Goal: Obtain resource: Obtain resource

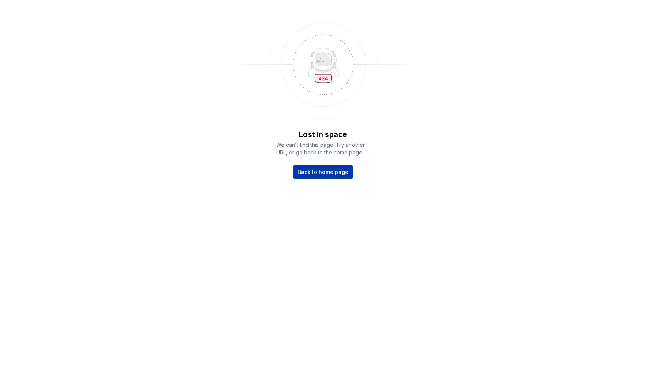
click at [317, 172] on span "Back to home page" at bounding box center [323, 172] width 51 height 8
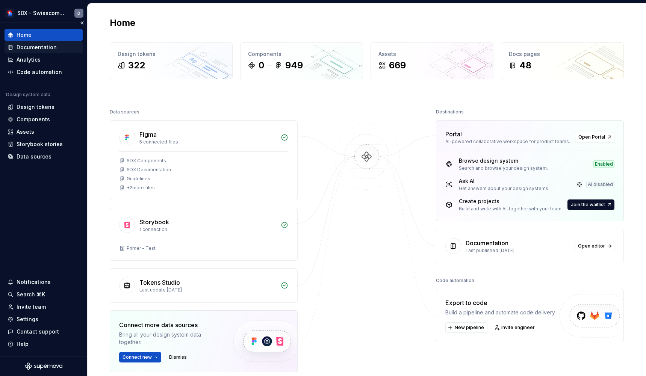
click at [30, 46] on div "Documentation" at bounding box center [37, 48] width 40 height 8
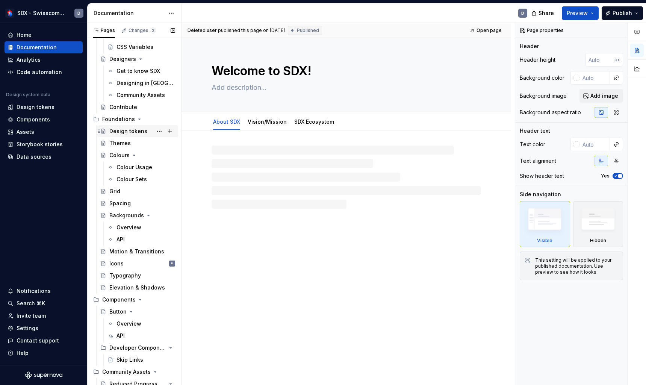
scroll to position [290, 0]
click at [133, 262] on div "Icons D" at bounding box center [142, 264] width 66 height 11
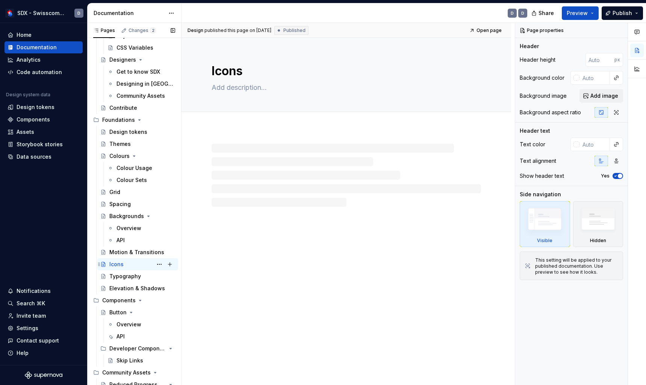
click at [115, 264] on div "Icons" at bounding box center [116, 265] width 14 height 8
click at [286, 254] on div "Icons" at bounding box center [347, 211] width 330 height 347
type textarea "*"
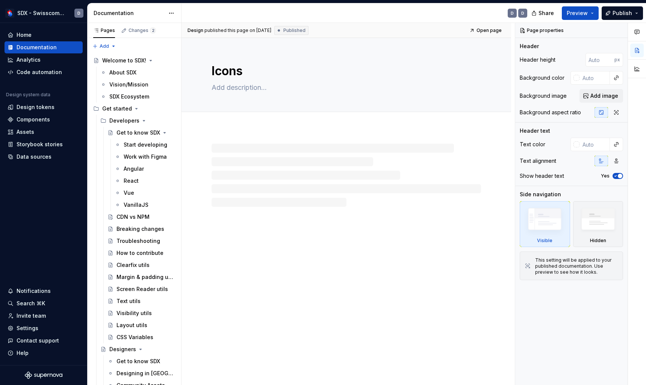
click at [265, 264] on div "Icons" at bounding box center [347, 211] width 330 height 347
click at [140, 29] on div "Changes 2" at bounding box center [142, 30] width 27 height 6
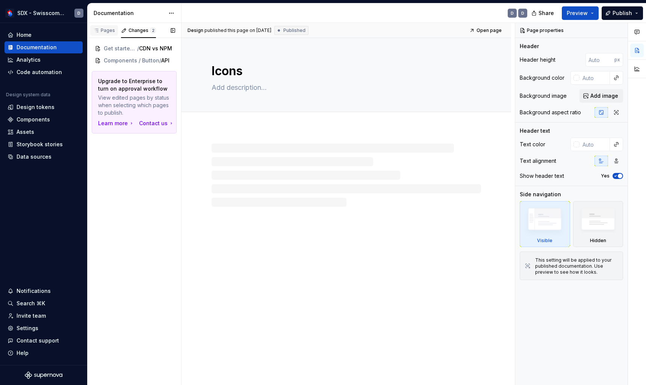
click at [99, 32] on div "Pages" at bounding box center [104, 30] width 22 height 6
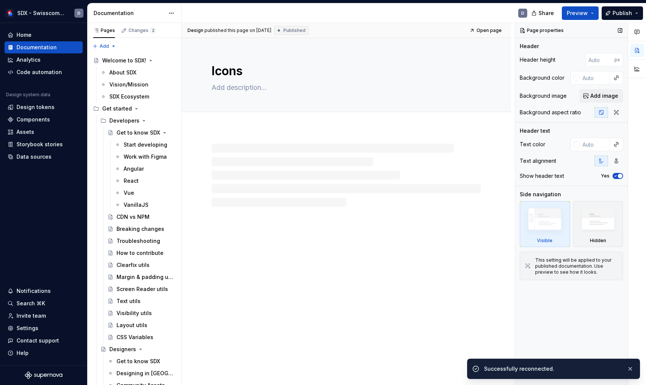
click at [371, 247] on div "Icons" at bounding box center [347, 211] width 330 height 347
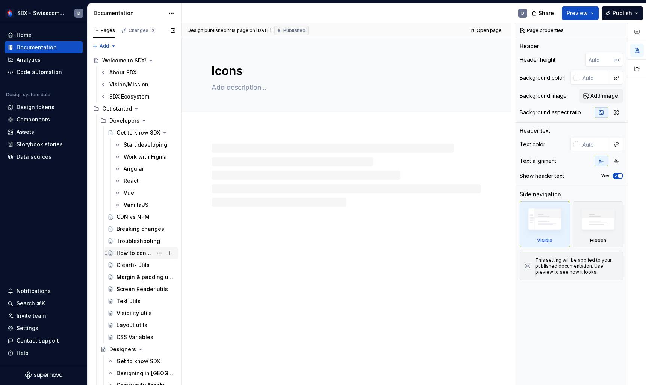
type textarea "*"
click at [122, 97] on div "SDX Ecosystem" at bounding box center [129, 97] width 40 height 8
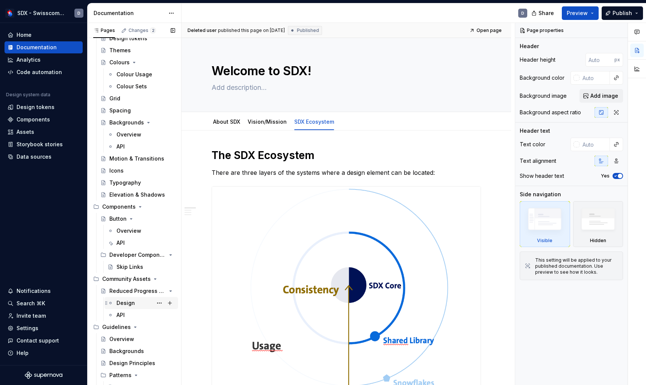
scroll to position [384, 0]
click at [122, 174] on div "Icons" at bounding box center [142, 169] width 66 height 11
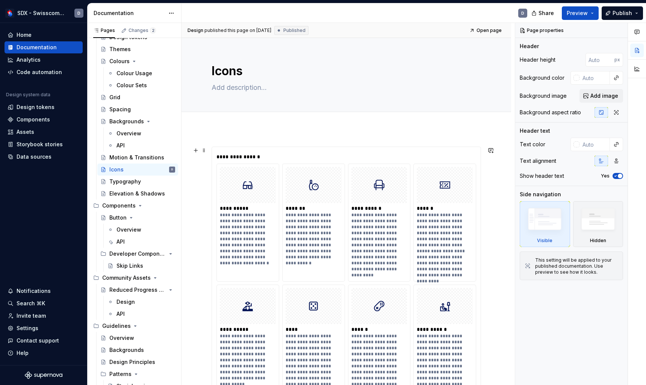
click at [244, 228] on div "**********" at bounding box center [248, 236] width 57 height 48
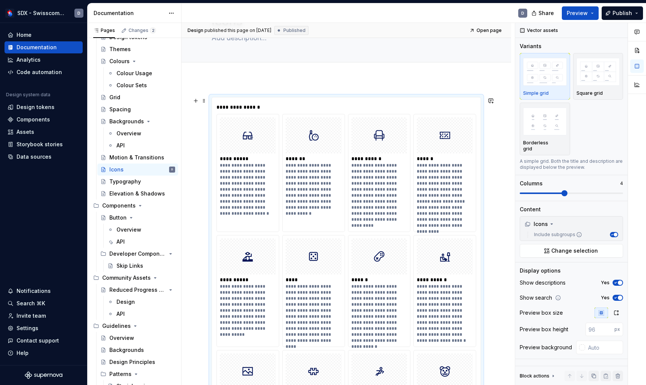
scroll to position [62, 0]
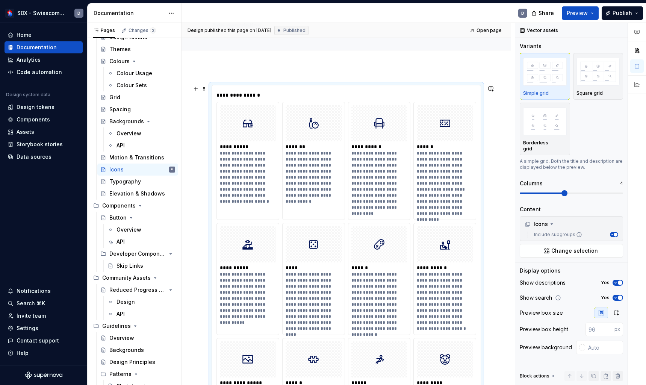
click at [328, 153] on div "**********" at bounding box center [314, 171] width 57 height 42
click at [293, 150] on div "*******" at bounding box center [314, 147] width 57 height 8
click at [226, 147] on div "**********" at bounding box center [248, 147] width 57 height 8
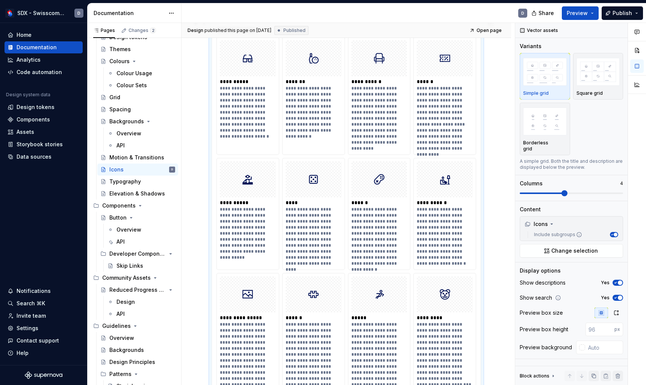
scroll to position [135, 0]
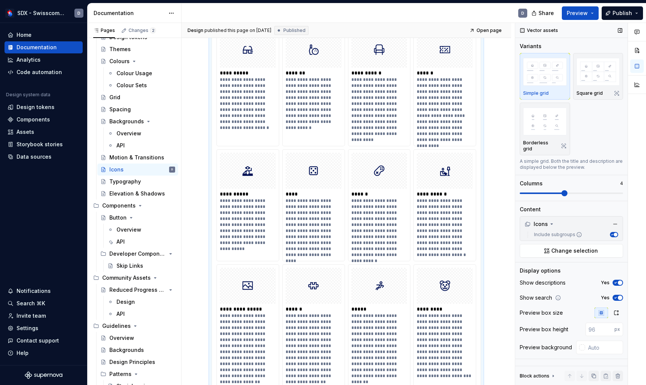
click at [537, 378] on div "Block actions" at bounding box center [535, 376] width 30 height 6
click at [545, 294] on div "Block actions" at bounding box center [538, 297] width 36 height 11
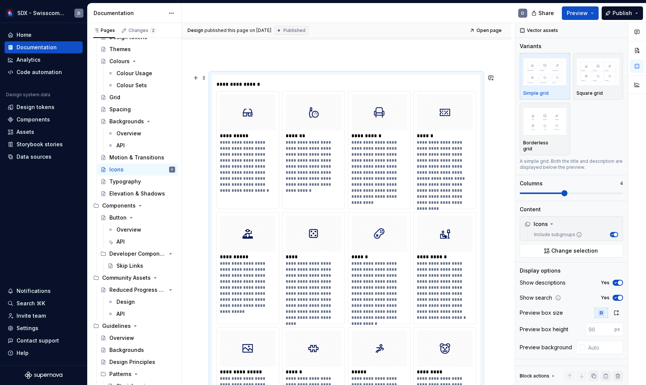
scroll to position [72, 0]
click at [445, 167] on div "**********" at bounding box center [445, 173] width 57 height 66
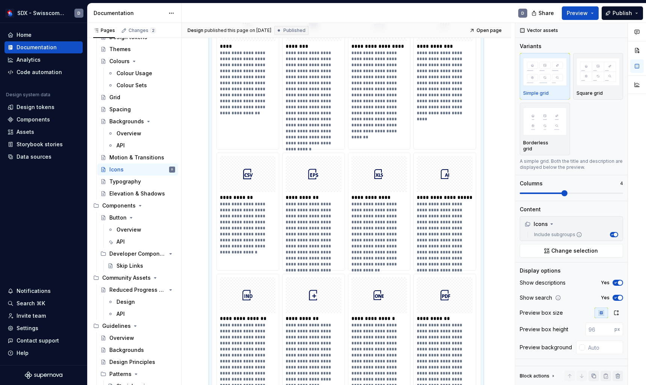
scroll to position [1623, 0]
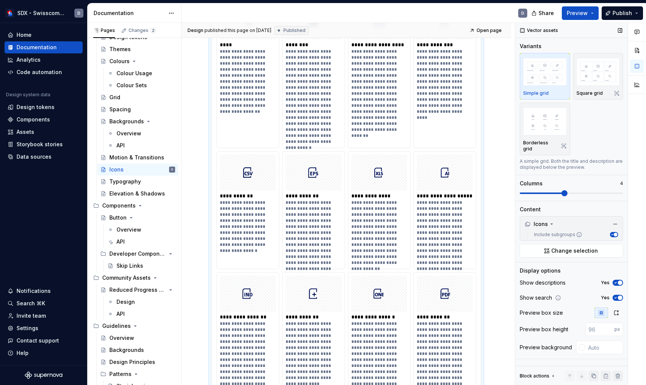
click at [563, 230] on div "Include subgroups" at bounding box center [572, 234] width 100 height 9
click at [564, 247] on span "Change selection" at bounding box center [575, 251] width 47 height 8
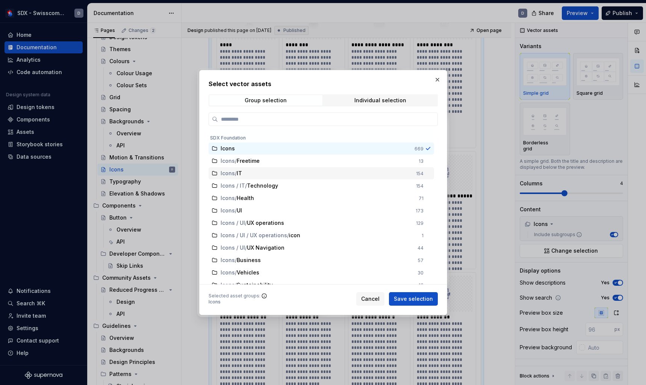
scroll to position [0, 0]
click at [433, 81] on button "button" at bounding box center [437, 79] width 11 height 11
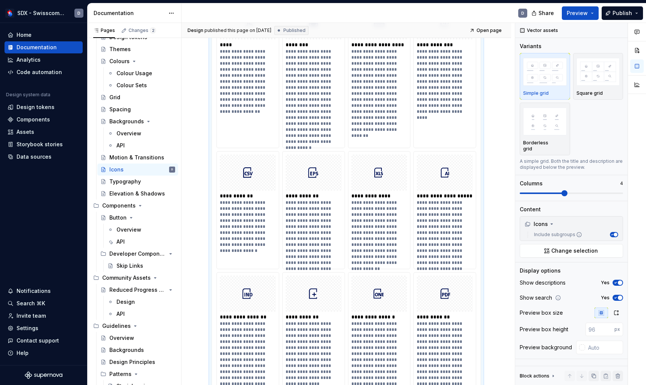
scroll to position [1642, 0]
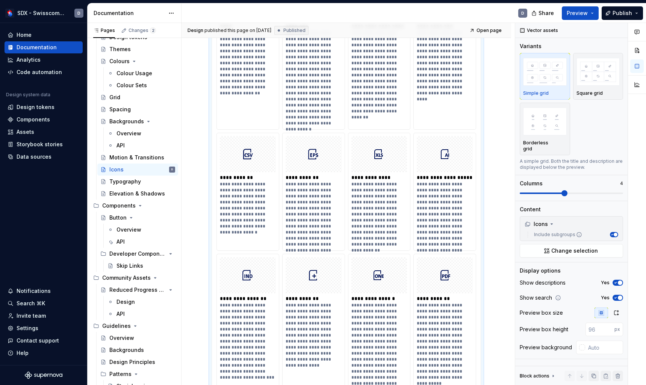
click at [246, 150] on img at bounding box center [248, 154] width 12 height 30
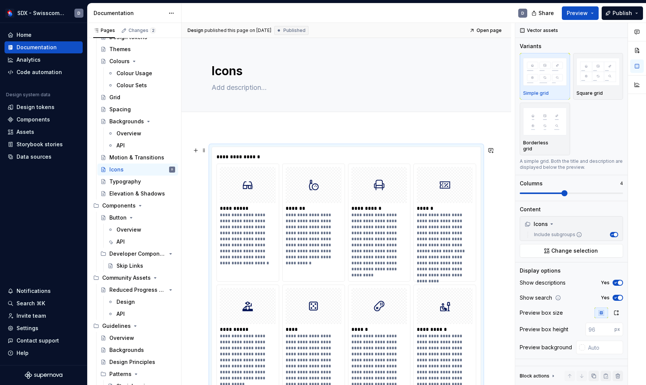
scroll to position [0, 0]
click at [244, 215] on div "**********" at bounding box center [248, 236] width 57 height 48
click at [434, 191] on div at bounding box center [445, 185] width 56 height 36
type textarea "*"
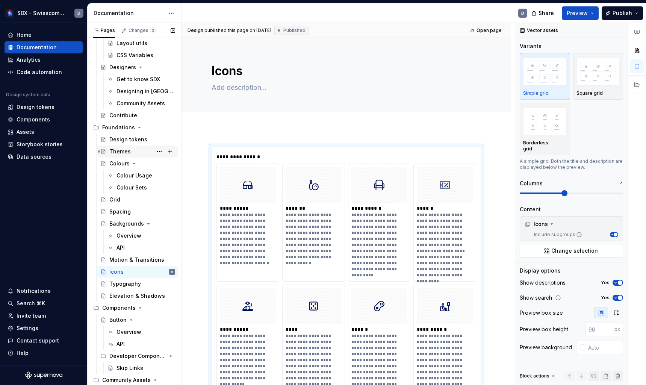
scroll to position [217, 0]
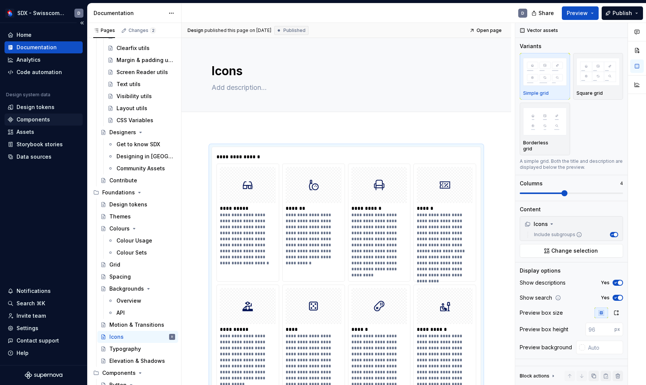
click at [36, 121] on div "Components" at bounding box center [33, 120] width 33 height 8
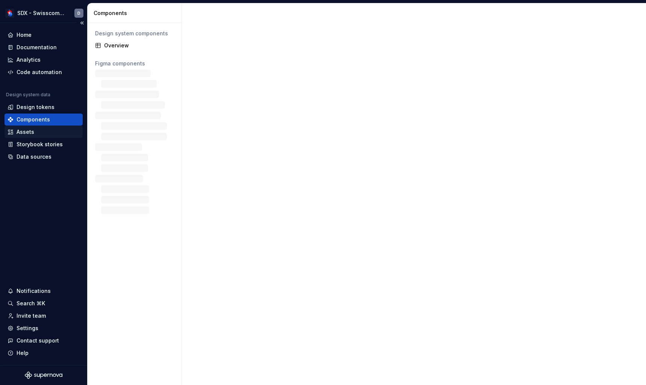
click at [35, 133] on div "Assets" at bounding box center [44, 132] width 72 height 8
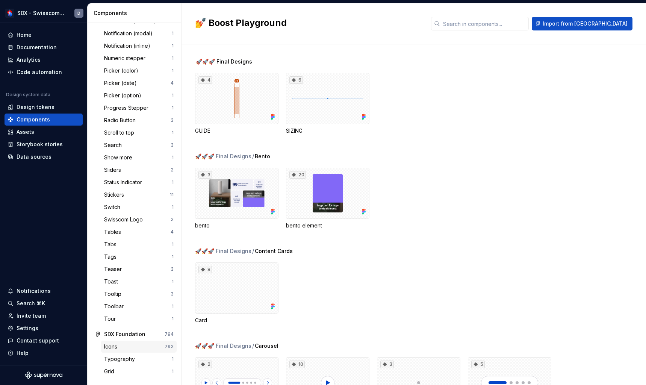
scroll to position [467, 0]
click at [122, 349] on div "Icons" at bounding box center [134, 347] width 61 height 8
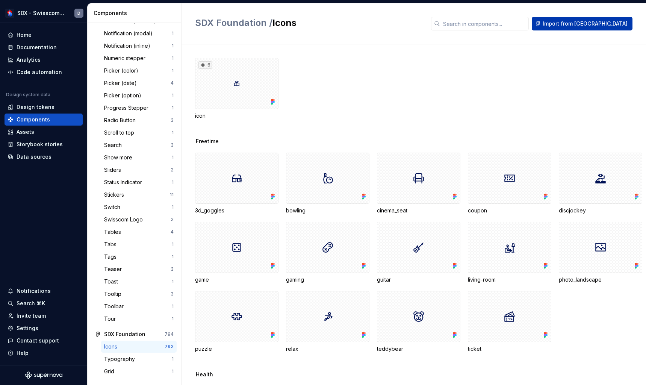
click at [599, 27] on span "Import from [GEOGRAPHIC_DATA]" at bounding box center [585, 24] width 85 height 8
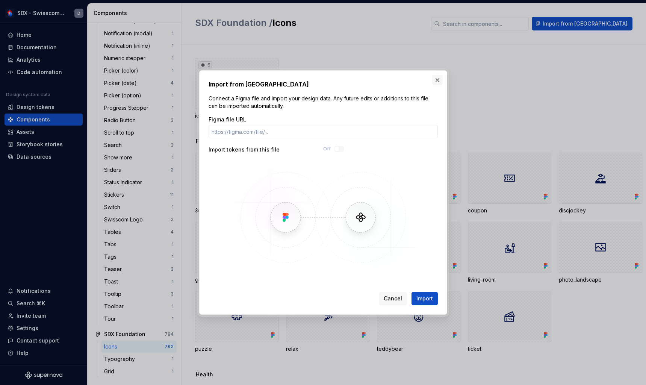
click at [440, 81] on button "button" at bounding box center [437, 80] width 11 height 11
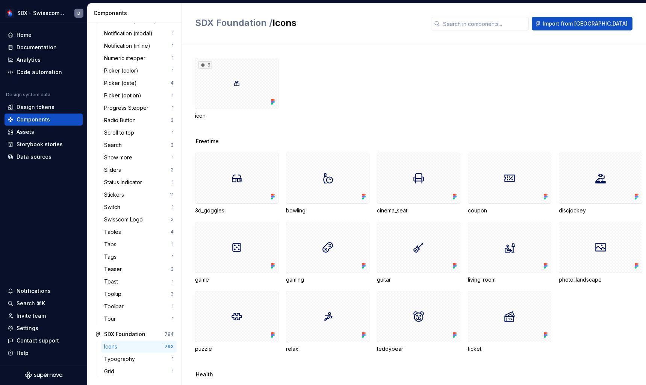
click at [439, 80] on div "6 icon" at bounding box center [420, 89] width 451 height 62
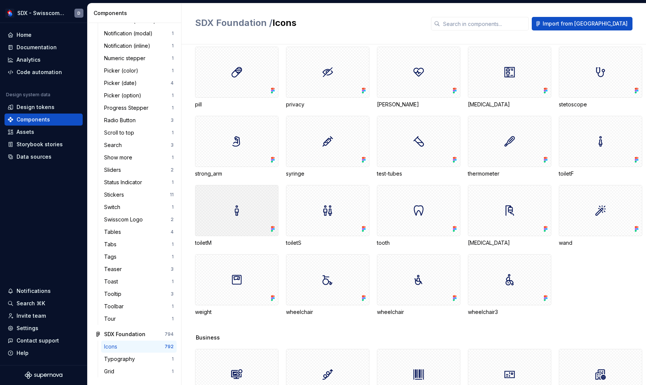
scroll to position [1089, 0]
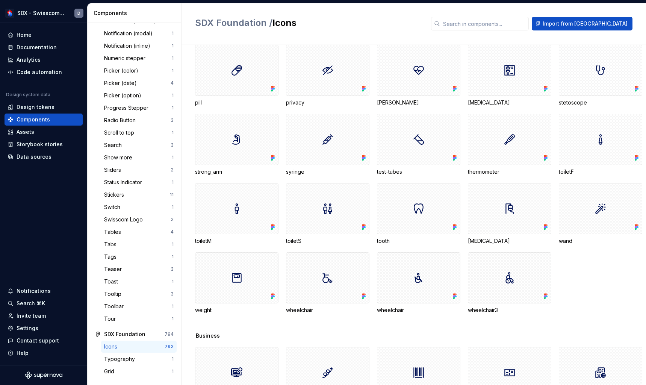
click at [203, 310] on div "weight" at bounding box center [236, 310] width 83 height 8
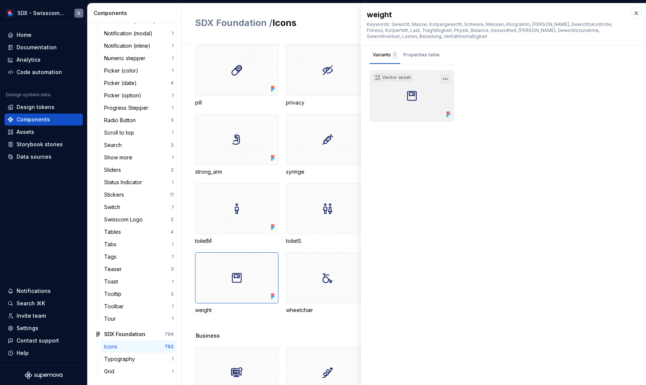
click at [446, 79] on button "button" at bounding box center [445, 79] width 11 height 11
click at [422, 57] on div "Properties table" at bounding box center [421, 55] width 36 height 8
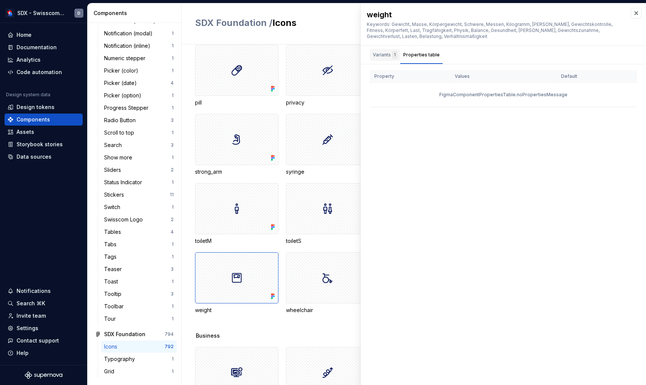
click at [382, 52] on div "Variants 1" at bounding box center [385, 55] width 24 height 8
click at [206, 240] on div "toiletM" at bounding box center [236, 241] width 83 height 8
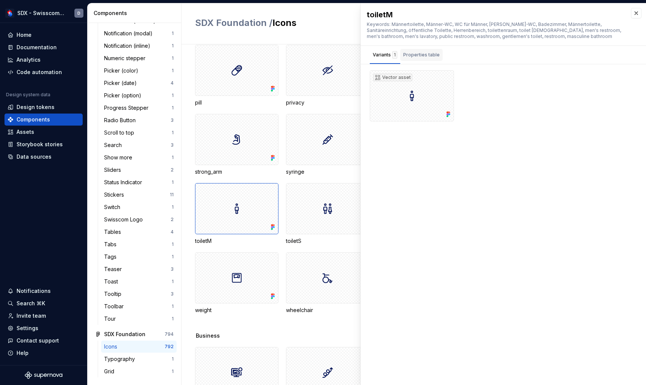
click at [419, 53] on div "Properties table" at bounding box center [421, 55] width 36 height 8
click at [494, 90] on div "FigmaComponentPropertiesTable.noPropertiesMessage" at bounding box center [503, 95] width 267 height 24
click at [386, 15] on div "toiletM" at bounding box center [495, 14] width 257 height 11
click at [633, 17] on button "button" at bounding box center [636, 13] width 11 height 11
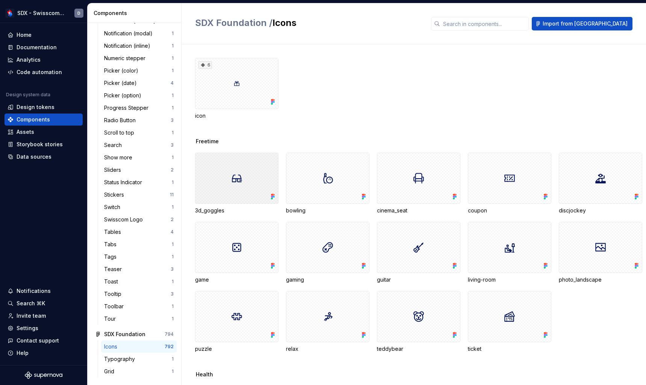
click at [226, 185] on div at bounding box center [236, 178] width 83 height 51
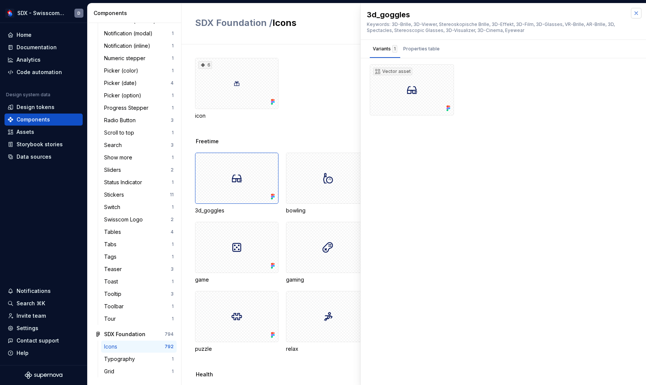
click at [637, 11] on button "button" at bounding box center [636, 13] width 11 height 11
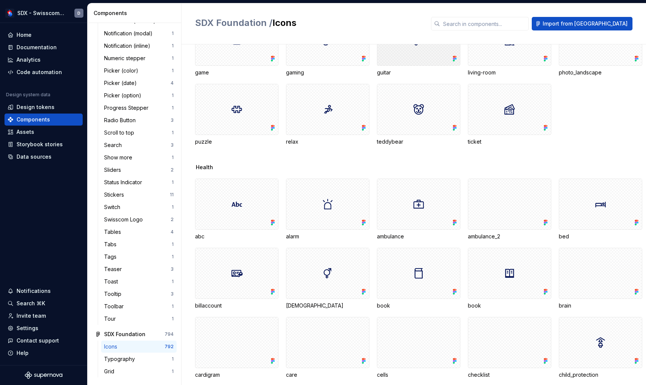
scroll to position [347, 0]
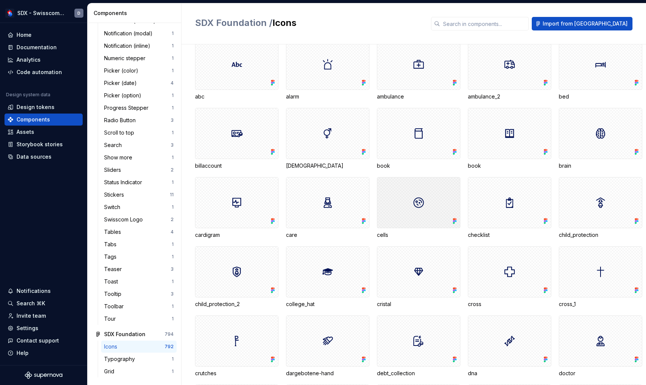
click at [413, 214] on div at bounding box center [418, 202] width 83 height 51
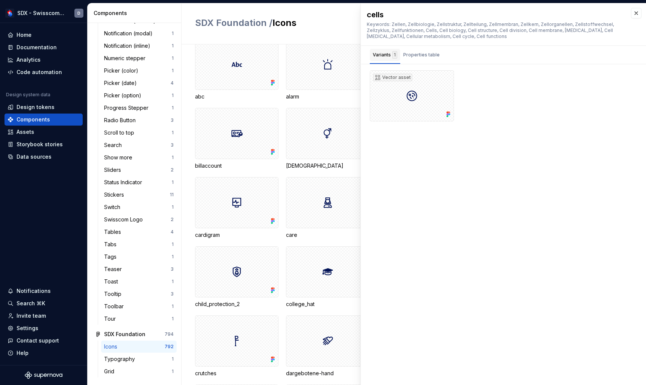
click at [380, 55] on div "Variants 1" at bounding box center [385, 55] width 24 height 8
click at [420, 50] on div "Properties table" at bounding box center [421, 55] width 42 height 12
click at [384, 52] on div "Variants 1" at bounding box center [385, 55] width 24 height 8
click at [641, 14] on button "button" at bounding box center [636, 13] width 11 height 11
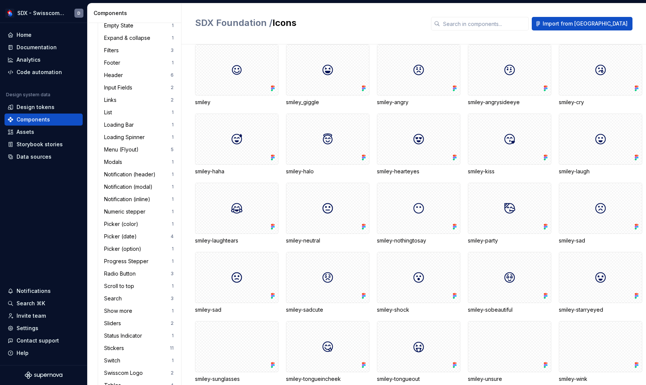
scroll to position [123, 0]
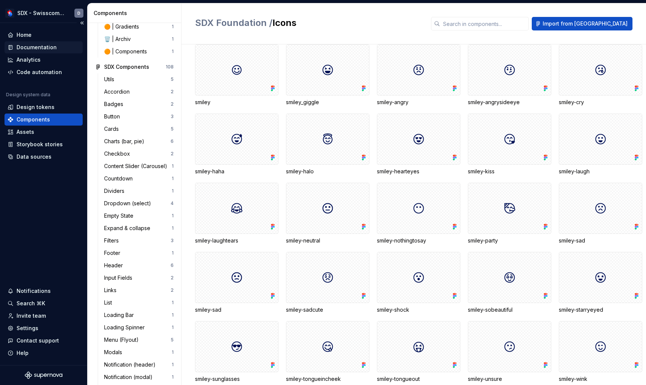
click at [41, 46] on div "Documentation" at bounding box center [37, 48] width 40 height 8
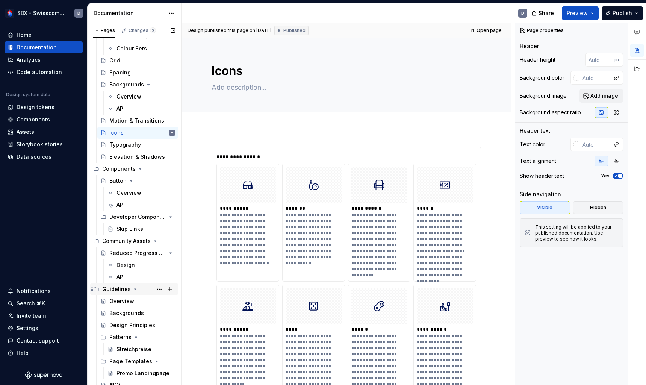
scroll to position [411, 0]
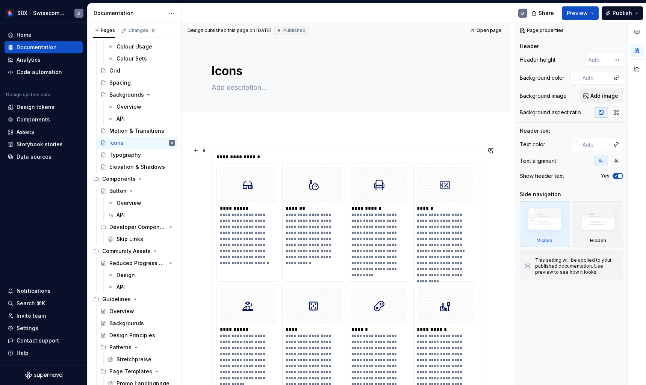
click at [233, 219] on div "**********" at bounding box center [248, 236] width 57 height 48
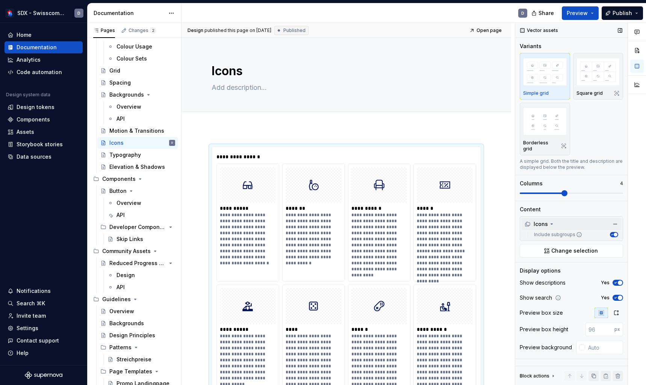
click at [548, 220] on div "Icons" at bounding box center [540, 224] width 30 height 8
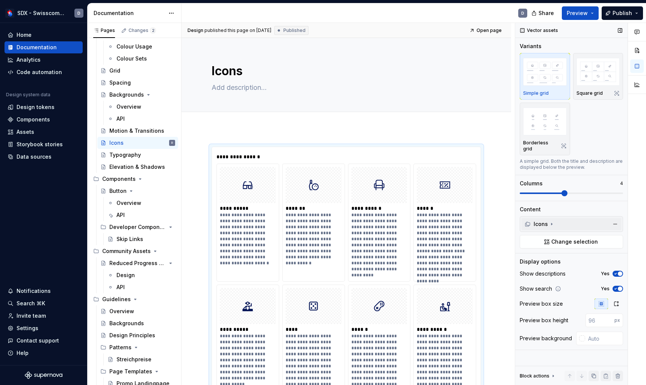
click at [548, 220] on div "Icons" at bounding box center [540, 224] width 30 height 8
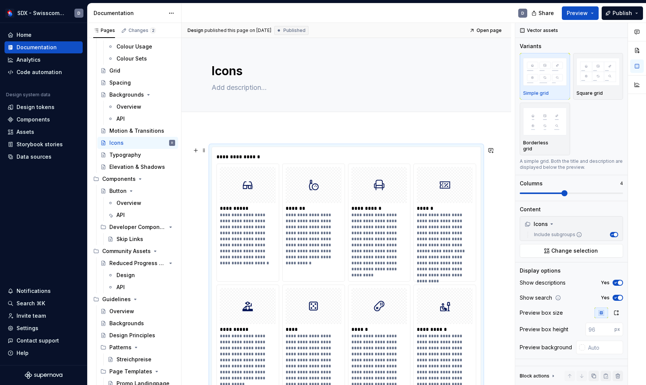
scroll to position [12, 0]
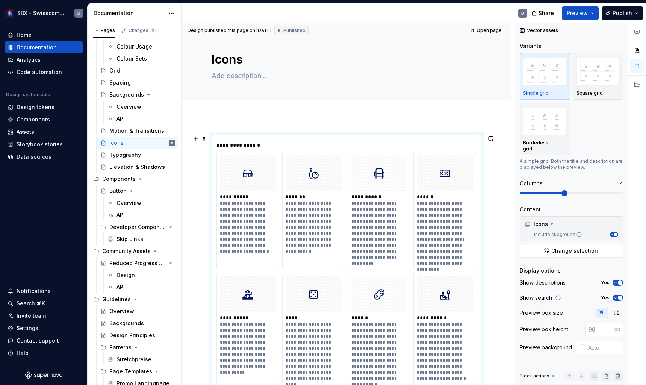
click at [293, 201] on div "**********" at bounding box center [314, 221] width 57 height 42
click at [294, 194] on div "*******" at bounding box center [314, 197] width 57 height 8
type textarea "*"
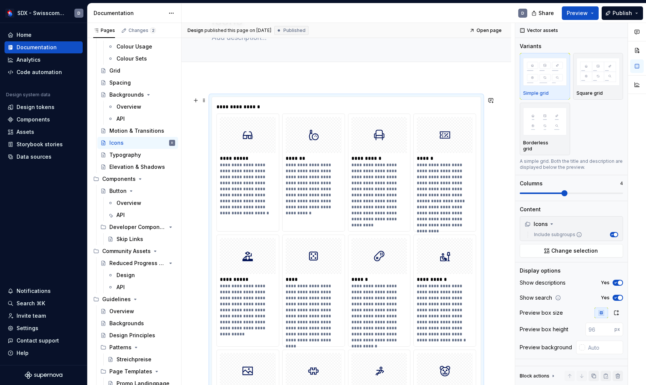
scroll to position [54, 0]
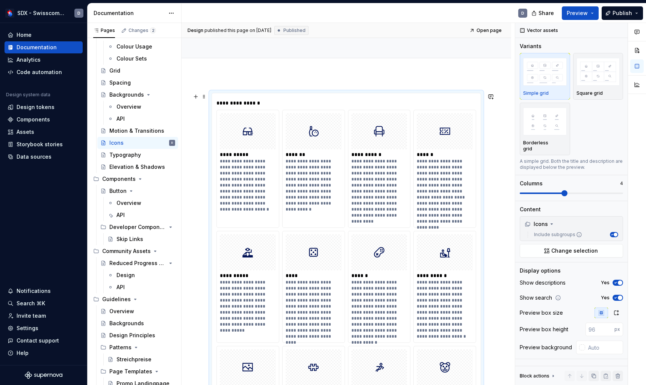
click at [441, 146] on div at bounding box center [445, 131] width 56 height 36
click at [20, 127] on div "Assets" at bounding box center [44, 132] width 78 height 12
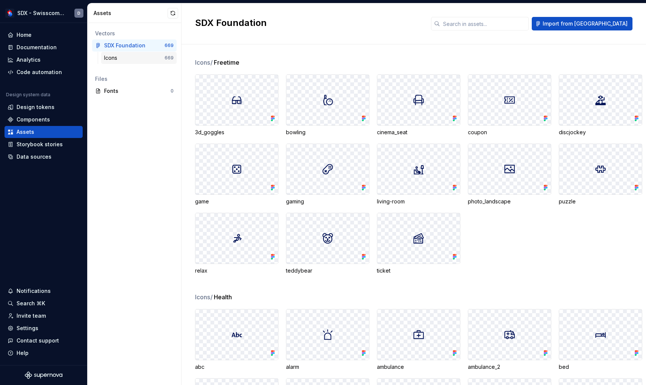
click at [128, 57] on div "Icons" at bounding box center [134, 58] width 61 height 8
click at [241, 122] on div at bounding box center [237, 100] width 83 height 50
click at [214, 130] on div "3d_goggles" at bounding box center [236, 133] width 83 height 8
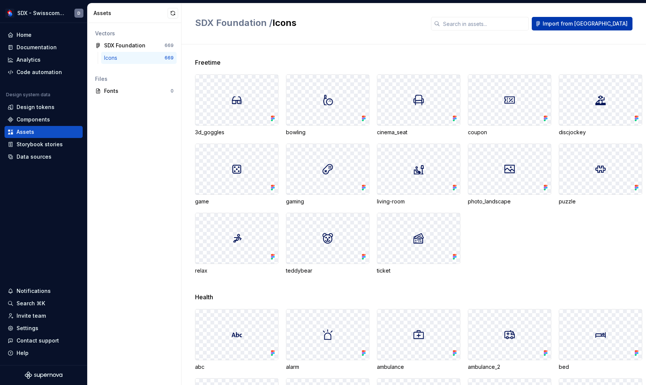
click at [592, 20] on span "Import from [GEOGRAPHIC_DATA]" at bounding box center [585, 24] width 85 height 8
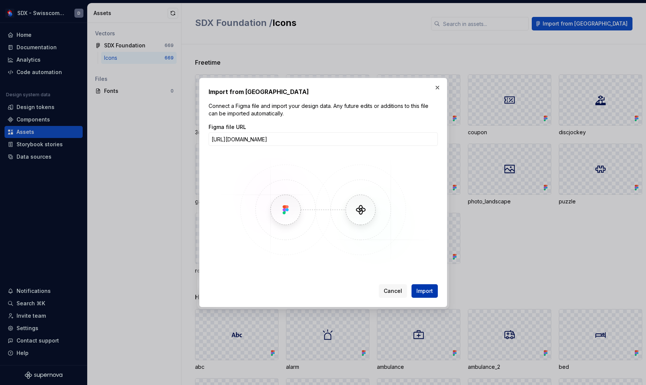
type input "[URL][DOMAIN_NAME]"
click at [425, 287] on button "Import" at bounding box center [425, 291] width 26 height 14
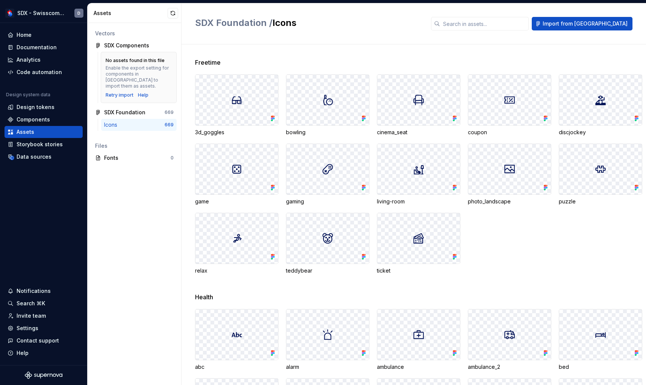
click at [304, 105] on div at bounding box center [328, 100] width 83 height 50
click at [119, 92] on div "Retry import" at bounding box center [120, 95] width 28 height 6
click at [141, 92] on div "Help" at bounding box center [143, 95] width 11 height 6
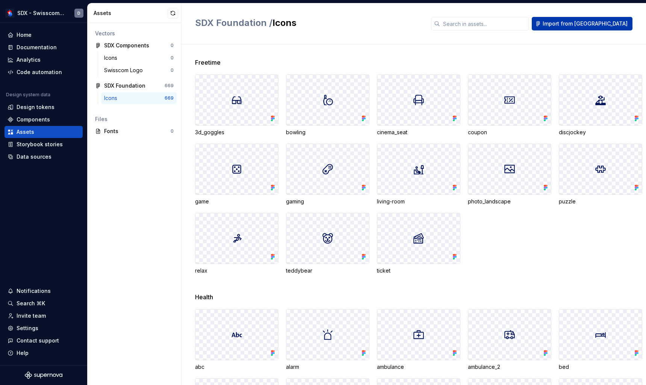
click at [618, 28] on button "Import from [GEOGRAPHIC_DATA]" at bounding box center [582, 24] width 101 height 14
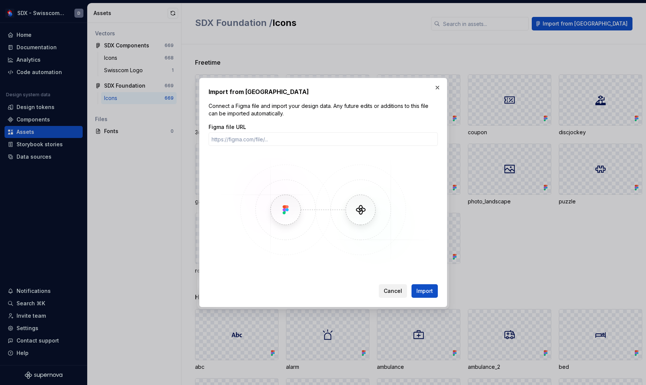
click at [390, 290] on span "Cancel" at bounding box center [393, 291] width 18 height 8
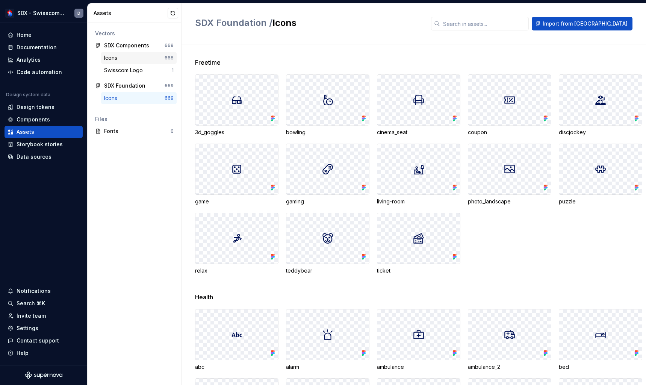
click at [132, 57] on div "Icons" at bounding box center [134, 58] width 61 height 8
click at [295, 135] on div "bowling" at bounding box center [327, 133] width 83 height 8
click at [312, 105] on div at bounding box center [328, 100] width 83 height 50
click at [146, 100] on div "Icons" at bounding box center [134, 98] width 61 height 8
click at [129, 58] on div "Icons" at bounding box center [134, 58] width 61 height 8
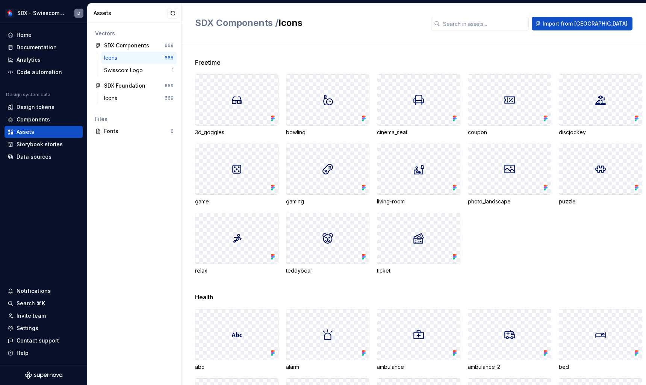
click at [322, 112] on div at bounding box center [328, 100] width 83 height 50
click at [364, 118] on icon at bounding box center [365, 119] width 2 height 2
click at [328, 87] on div at bounding box center [328, 100] width 83 height 50
click at [162, 52] on div "Icons 668" at bounding box center [139, 58] width 76 height 12
click at [171, 46] on button "button" at bounding box center [170, 45] width 11 height 11
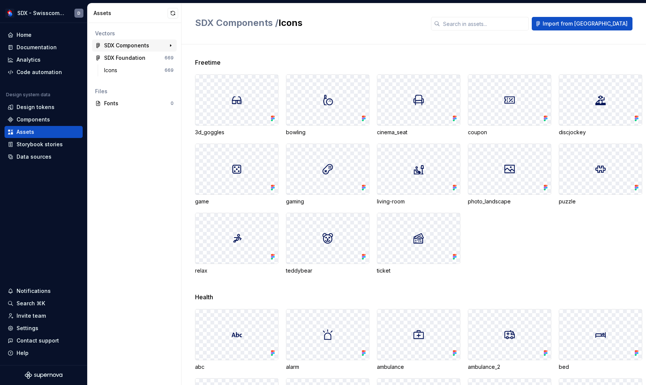
click at [132, 48] on div "SDX Components" at bounding box center [126, 46] width 45 height 8
click at [130, 44] on div "SDX Components" at bounding box center [126, 46] width 45 height 8
click at [169, 45] on button "button" at bounding box center [170, 45] width 11 height 11
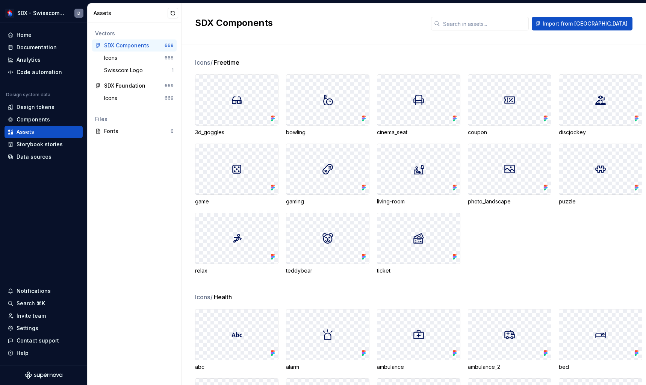
click at [315, 100] on div at bounding box center [328, 100] width 83 height 50
click at [365, 120] on icon at bounding box center [364, 119] width 8 height 8
click at [587, 23] on span "Import from [GEOGRAPHIC_DATA]" at bounding box center [585, 24] width 85 height 8
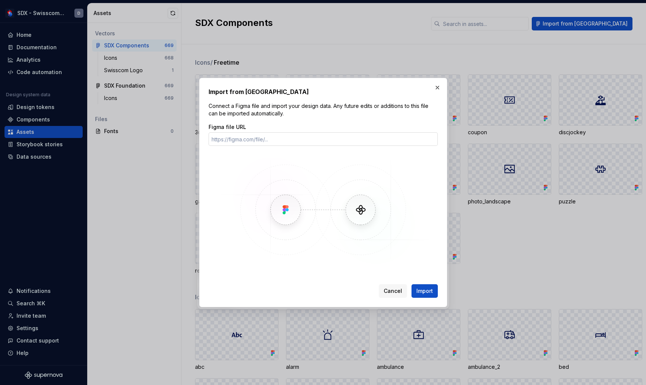
click at [319, 135] on input "Figma file URL" at bounding box center [323, 139] width 229 height 14
type input "[URL][DOMAIN_NAME]"
click at [428, 285] on button "Import" at bounding box center [425, 291] width 26 height 14
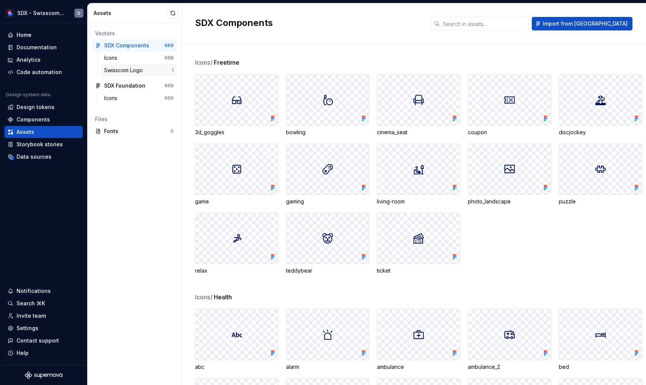
click at [150, 68] on div "Swisscom Logo" at bounding box center [138, 71] width 68 height 8
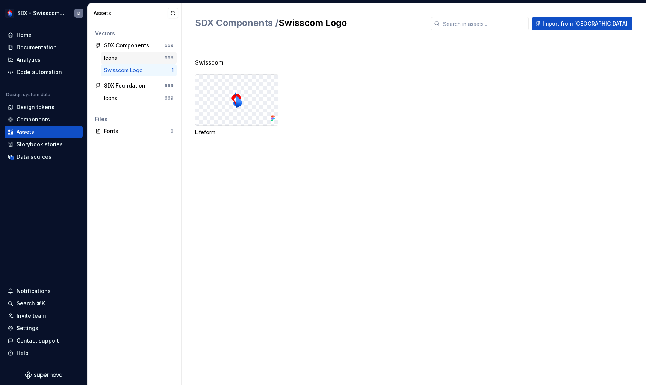
click at [146, 59] on div "Icons" at bounding box center [134, 58] width 61 height 8
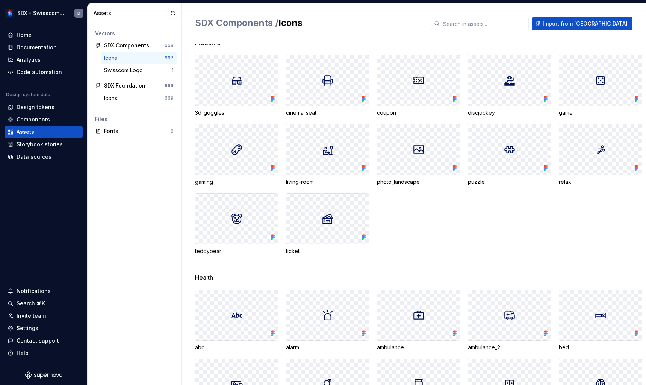
scroll to position [21, 0]
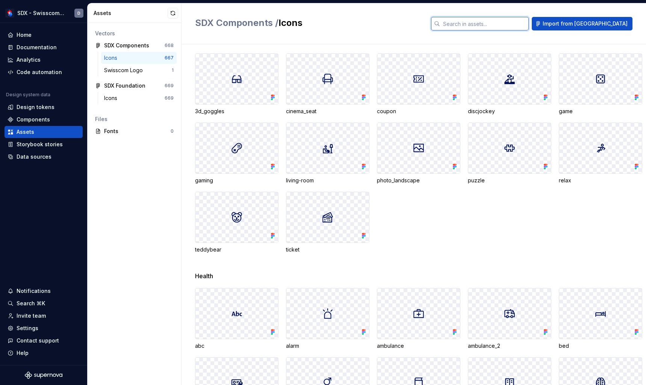
click at [518, 25] on input "text" at bounding box center [484, 24] width 89 height 14
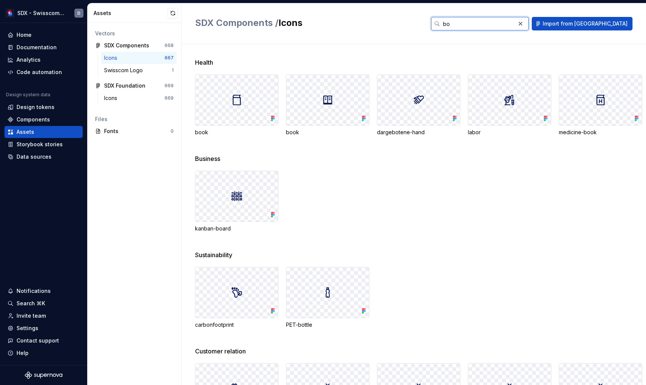
type input "b"
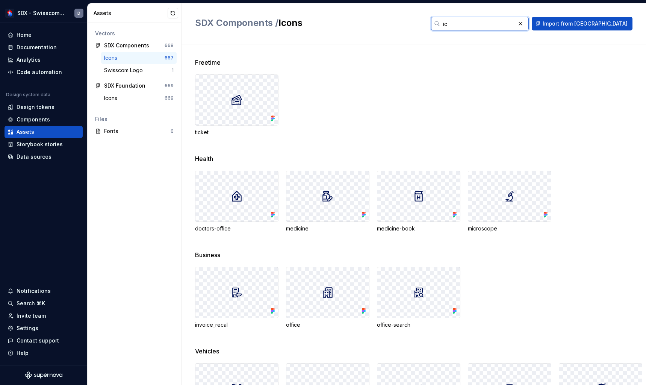
type input "i"
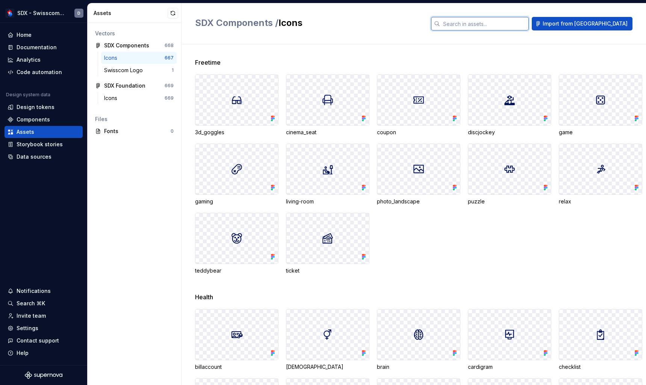
type input "."
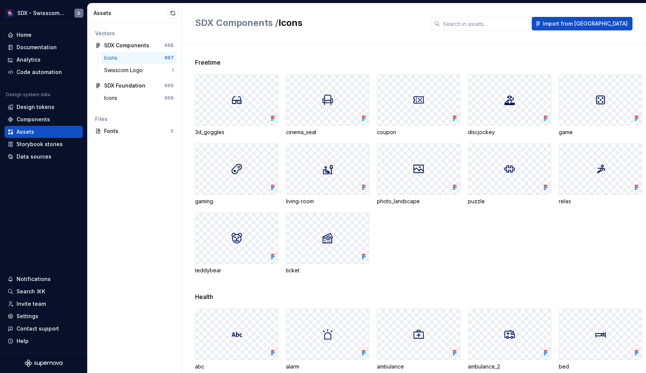
scroll to position [0, 0]
click at [480, 63] on div "Freetime" at bounding box center [420, 62] width 451 height 9
click at [146, 71] on div "Swisscom Logo" at bounding box center [125, 71] width 42 height 8
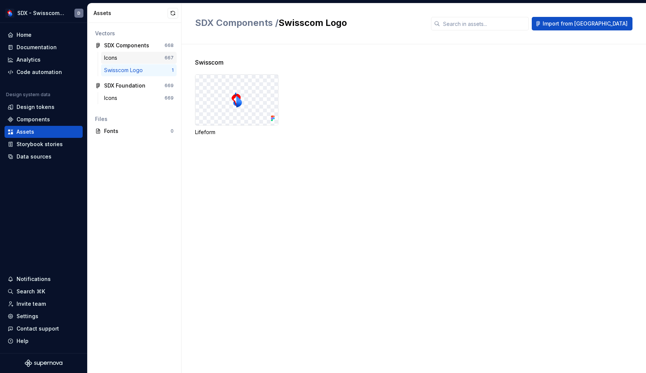
click at [142, 58] on div "Icons" at bounding box center [134, 58] width 61 height 8
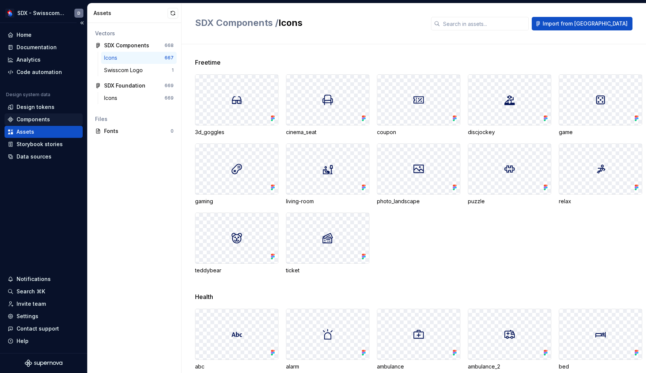
click at [58, 117] on div "Components" at bounding box center [44, 120] width 72 height 8
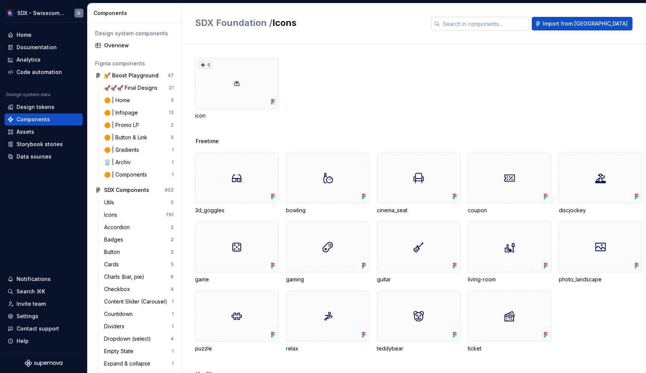
click at [502, 29] on input "text" at bounding box center [484, 24] width 89 height 14
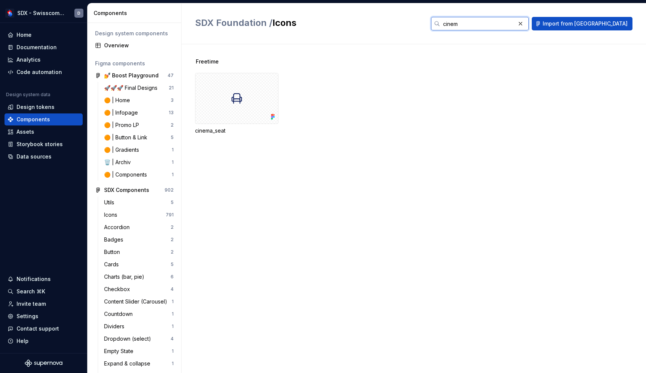
type input "cinema"
type input "bow"
click at [254, 103] on div at bounding box center [236, 98] width 83 height 51
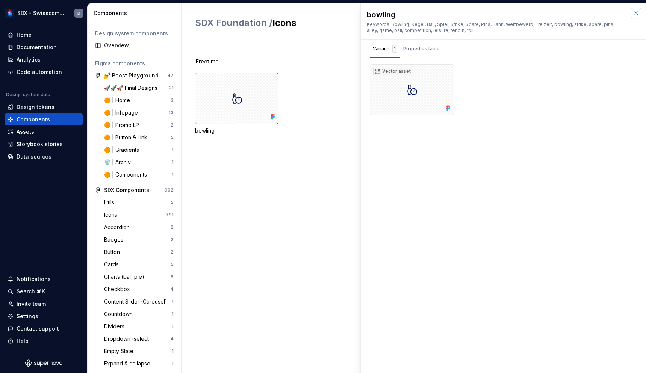
click at [637, 15] on button "button" at bounding box center [636, 13] width 11 height 11
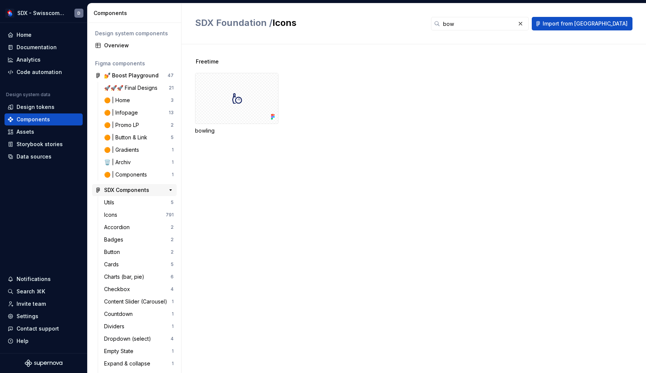
click at [115, 189] on div "SDX Components" at bounding box center [126, 191] width 45 height 8
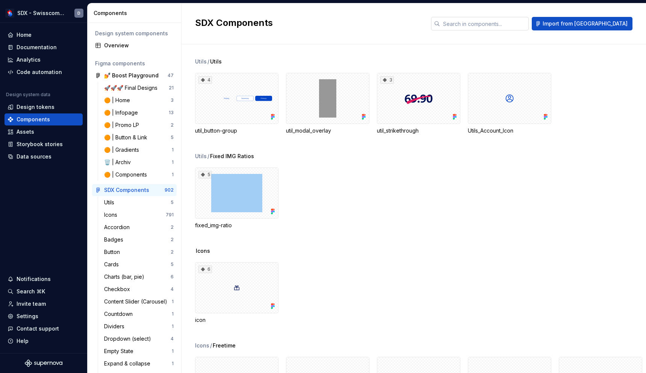
click at [515, 27] on input "text" at bounding box center [484, 24] width 89 height 14
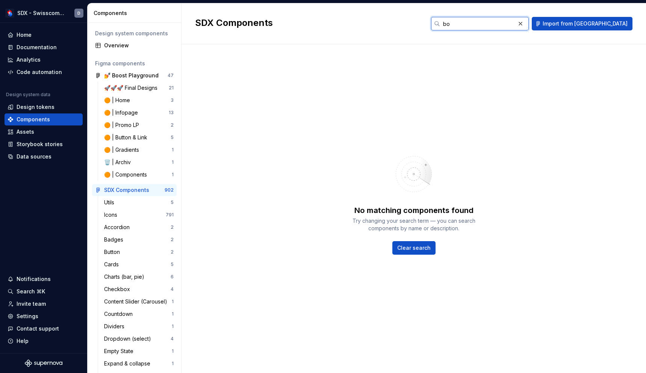
type input "b"
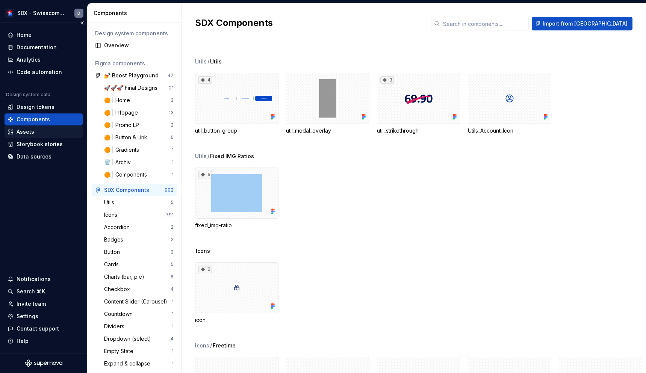
click at [38, 132] on div "Assets" at bounding box center [44, 132] width 72 height 8
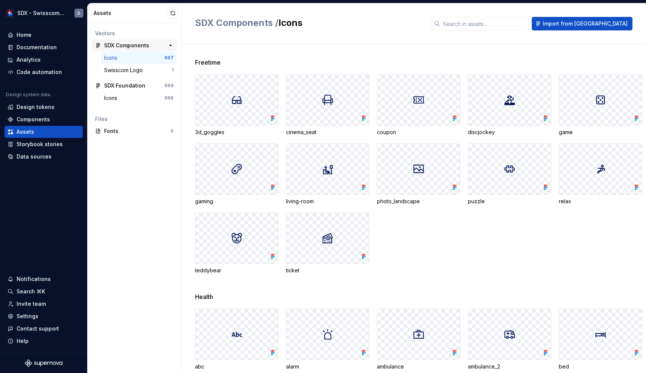
click at [127, 44] on div "SDX Components" at bounding box center [126, 46] width 45 height 8
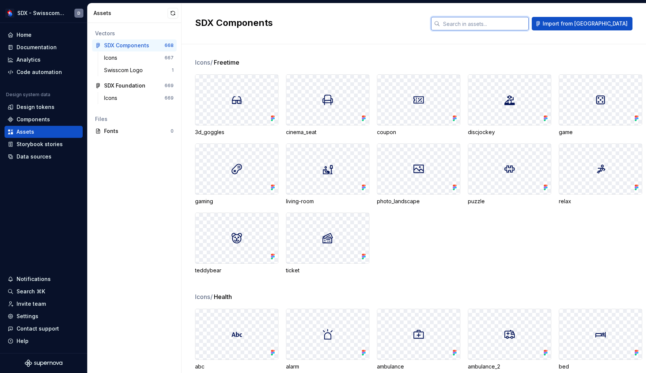
click at [490, 21] on input "text" at bounding box center [484, 24] width 89 height 14
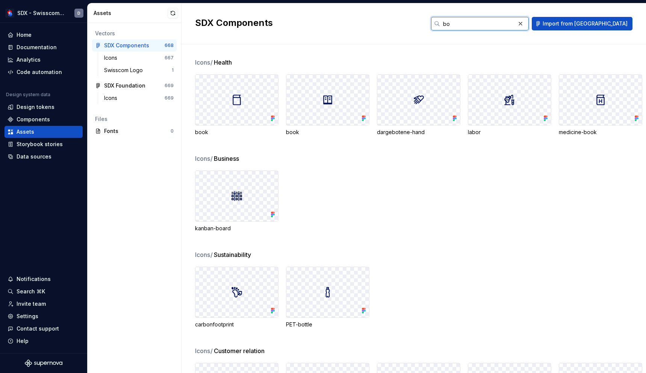
type input "b"
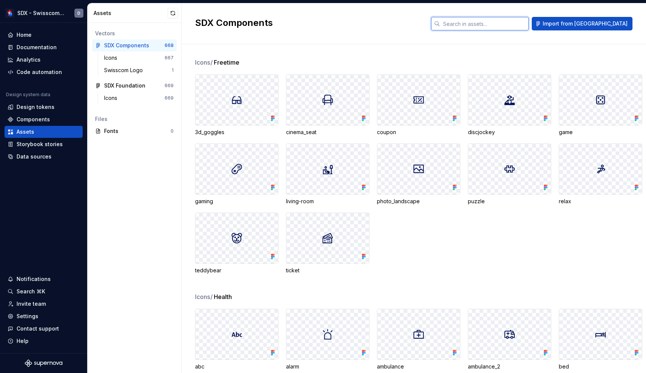
type input "i"
type input "icon-"
click at [129, 98] on div "Icons" at bounding box center [134, 98] width 61 height 8
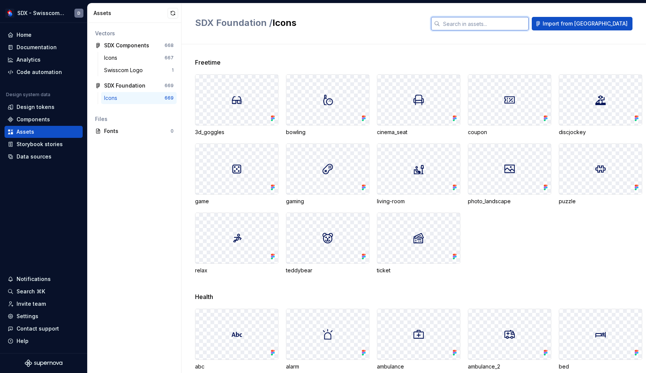
click at [518, 27] on input "text" at bounding box center [484, 24] width 89 height 14
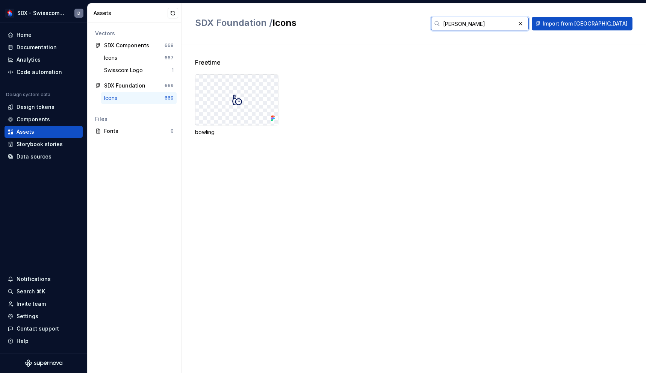
type input "bowling"
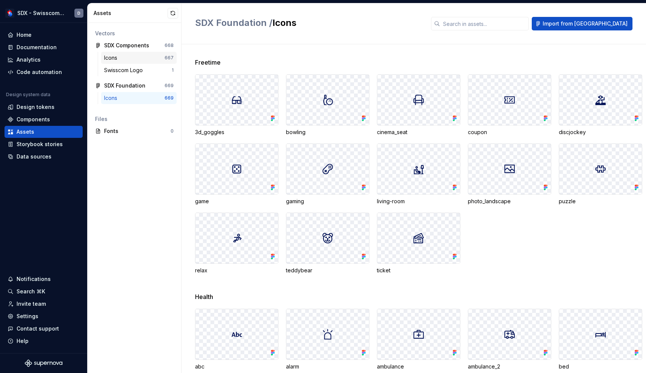
click at [149, 62] on div "Icons 667" at bounding box center [139, 58] width 76 height 12
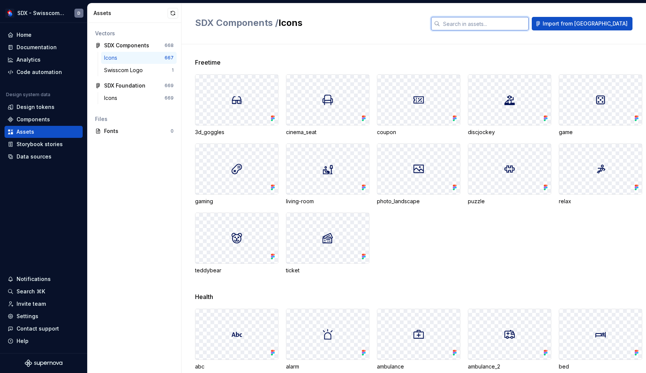
click at [504, 25] on input "text" at bounding box center [484, 24] width 89 height 14
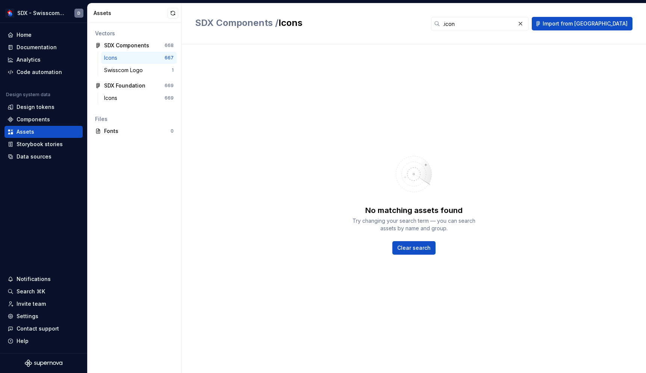
click at [306, 79] on div "No matching assets found Try changing your search term — you can search assets …" at bounding box center [414, 201] width 438 height 287
click at [489, 26] on input ".icon" at bounding box center [477, 24] width 75 height 14
paste input "-bowling"
type input ".icon-bowling"
click at [110, 18] on div "Assets" at bounding box center [135, 13] width 94 height 20
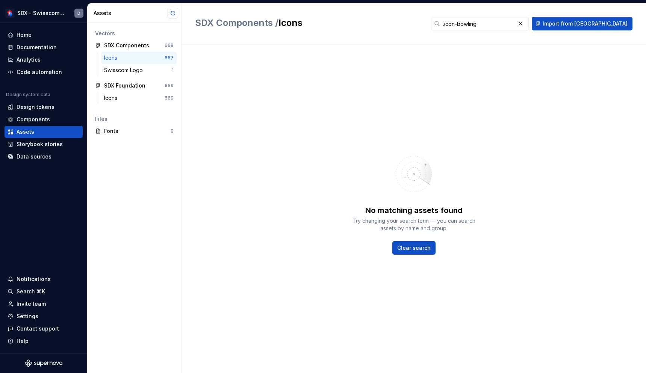
click at [173, 16] on button "button" at bounding box center [173, 13] width 11 height 11
click at [516, 26] on input ".icon-bowling" at bounding box center [477, 24] width 75 height 14
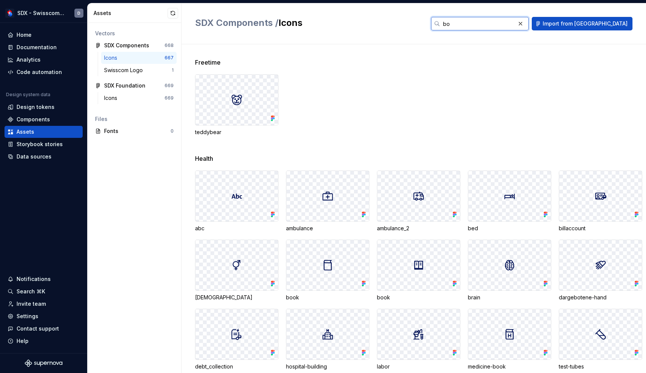
type input "bow"
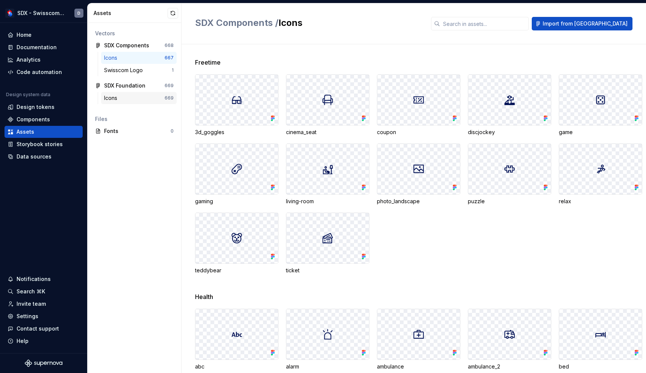
click at [124, 100] on div "Icons" at bounding box center [134, 98] width 61 height 8
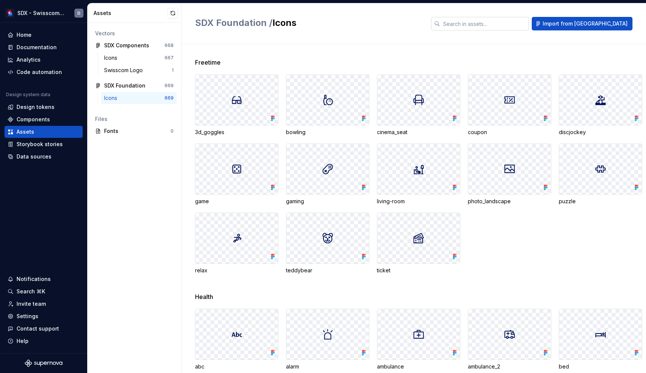
click at [484, 19] on input "text" at bounding box center [484, 24] width 89 height 14
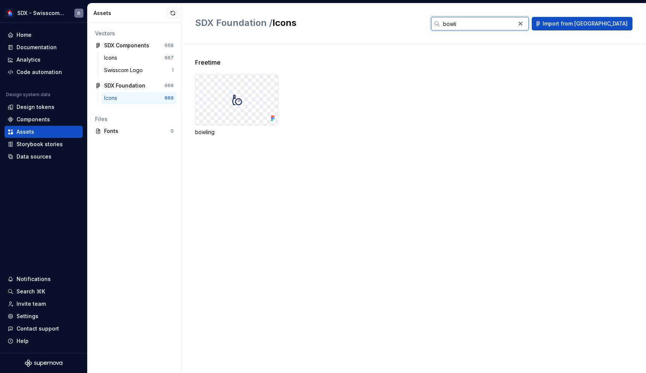
type input "[PERSON_NAME]"
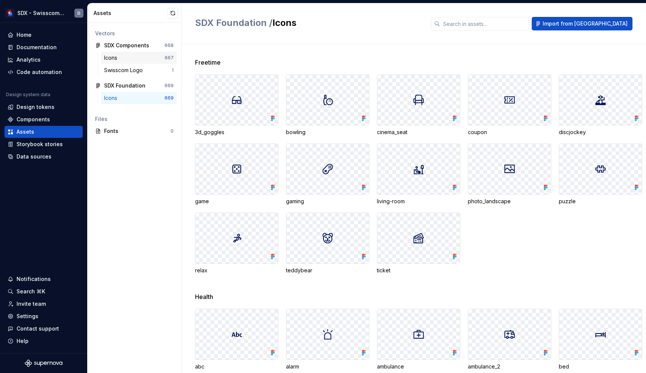
click at [107, 58] on div "Icons" at bounding box center [112, 58] width 16 height 8
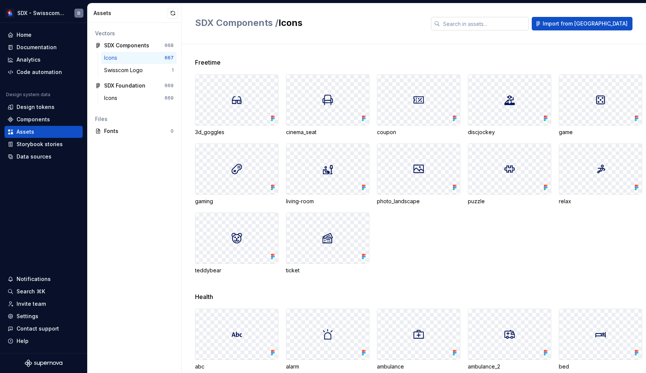
click at [494, 24] on input "text" at bounding box center [484, 24] width 89 height 14
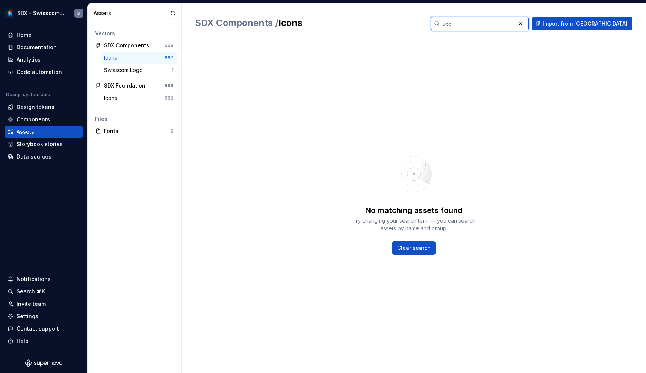
type input ".icon"
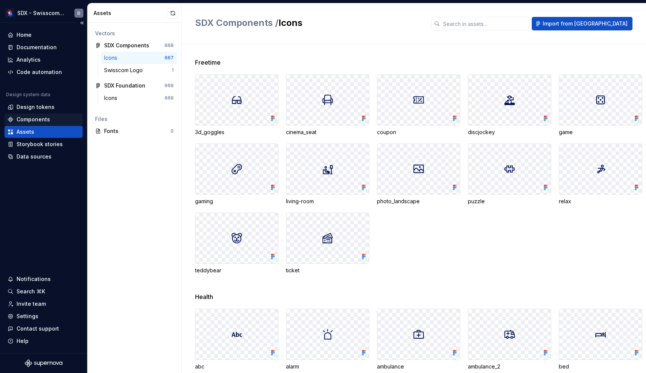
click at [29, 115] on div "Components" at bounding box center [44, 120] width 78 height 12
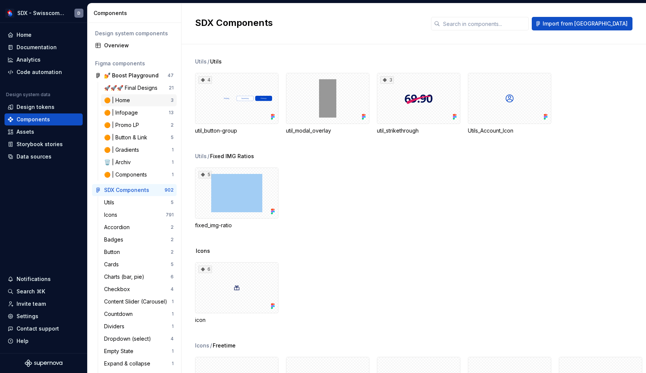
scroll to position [6, 0]
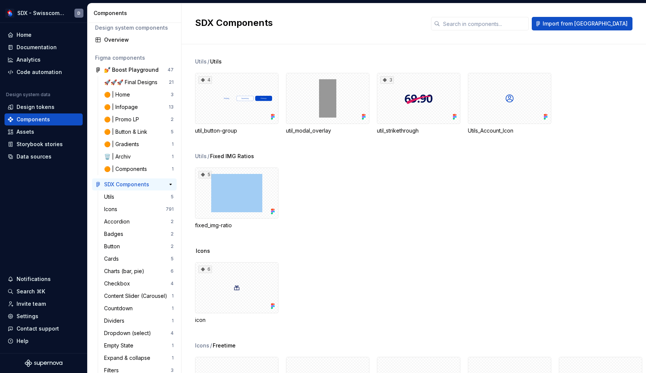
click at [125, 183] on div "SDX Components" at bounding box center [126, 185] width 45 height 8
click at [508, 25] on input "text" at bounding box center [484, 24] width 89 height 14
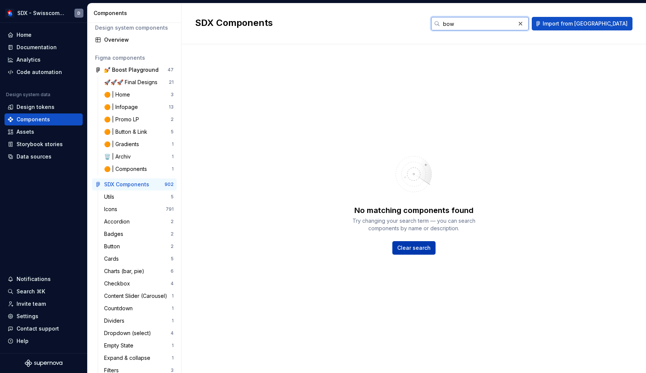
type input "bow"
click at [428, 248] on span "Clear search" at bounding box center [413, 248] width 33 height 8
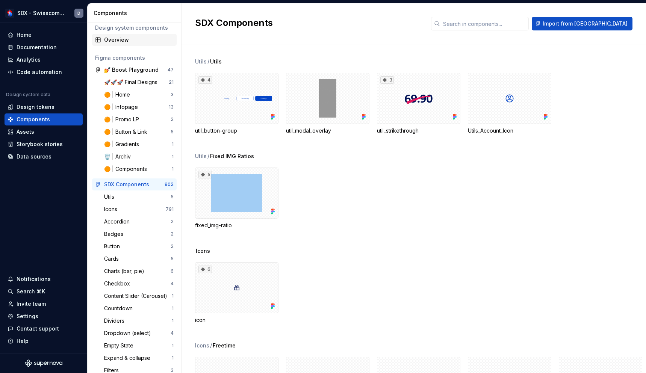
click at [124, 36] on div "Overview" at bounding box center [134, 40] width 85 height 12
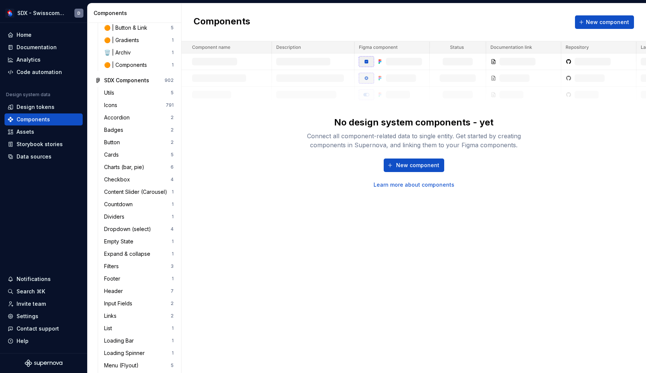
scroll to position [105, 0]
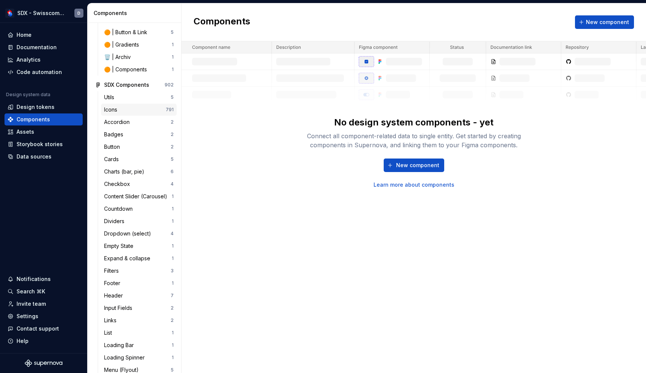
click at [156, 112] on div "Icons" at bounding box center [135, 110] width 62 height 8
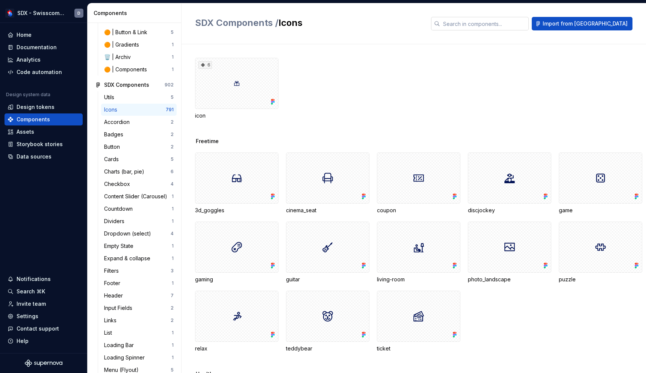
click at [494, 21] on input "text" at bounding box center [484, 24] width 89 height 14
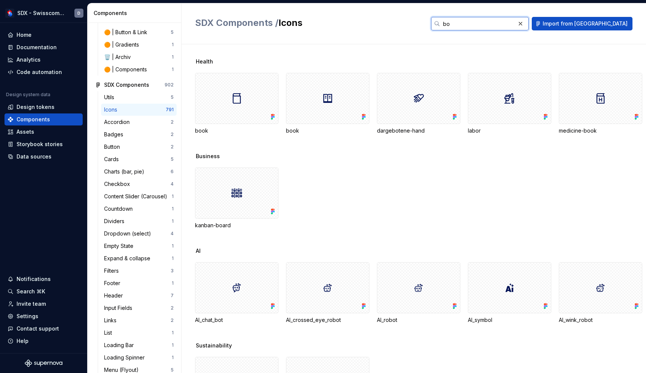
type input "bow"
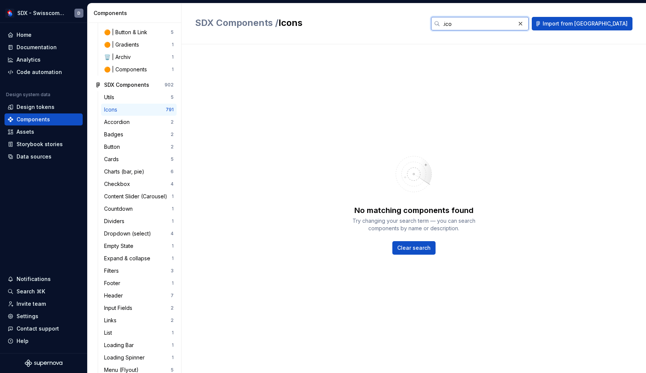
type input ".icon"
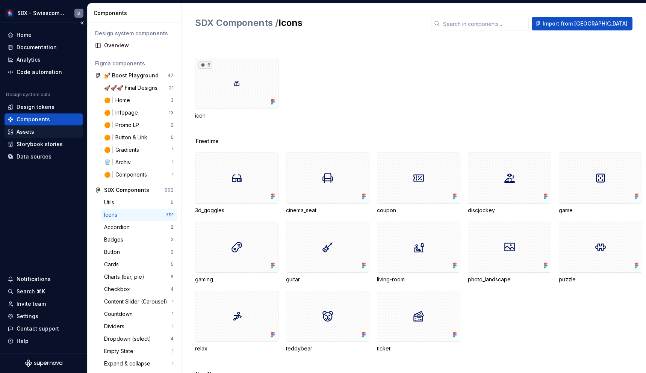
click at [34, 129] on div "Assets" at bounding box center [44, 132] width 72 height 8
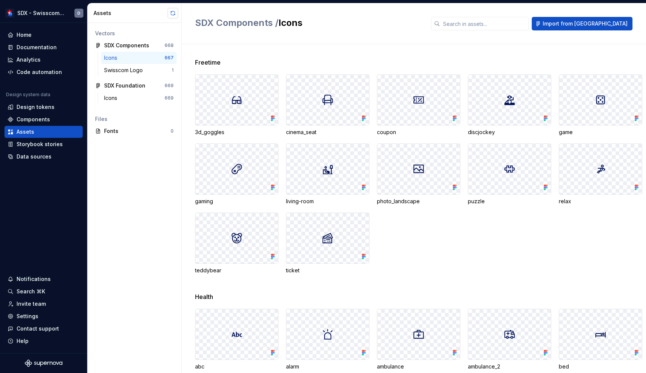
click at [171, 11] on button "button" at bounding box center [173, 13] width 11 height 11
click at [162, 213] on div "Vectors SDX Components 668 Icons 667 Swisscom Logo 1 SDX Foundation 669 Icons 6…" at bounding box center [135, 198] width 94 height 350
click at [161, 60] on div "Icons" at bounding box center [134, 58] width 61 height 8
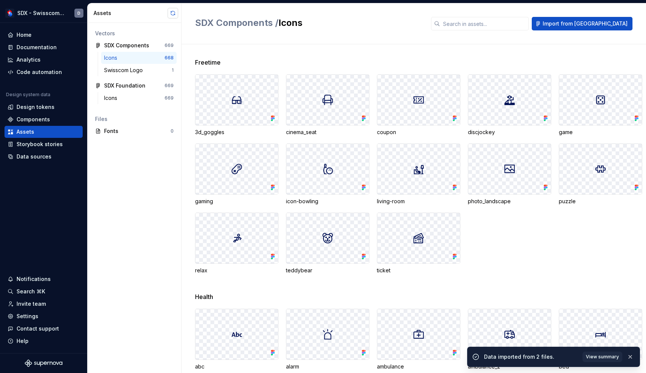
click at [174, 11] on button "button" at bounding box center [173, 13] width 11 height 11
click at [153, 55] on div "Icons" at bounding box center [134, 58] width 61 height 8
click at [497, 27] on input "text" at bounding box center [484, 24] width 89 height 14
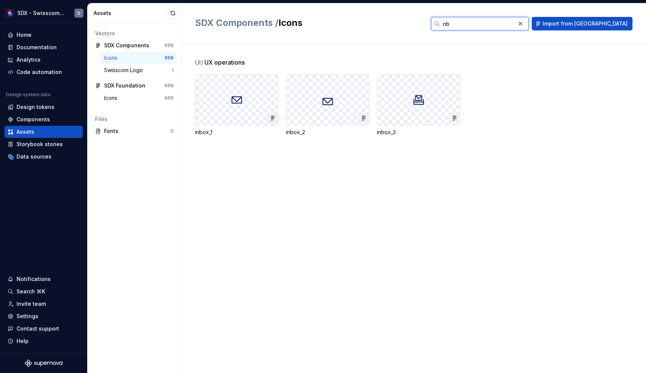
type input "n"
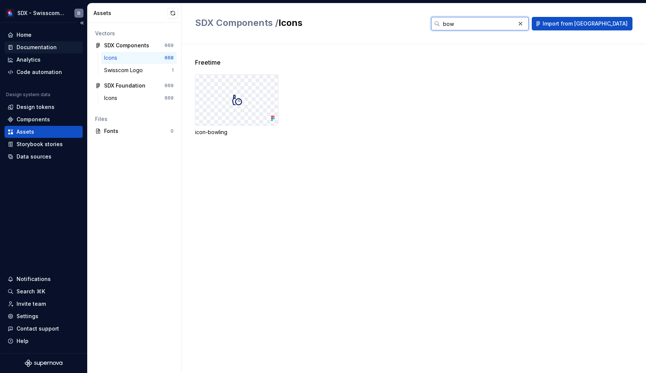
type input "bow"
click at [37, 45] on div "Documentation" at bounding box center [37, 48] width 40 height 8
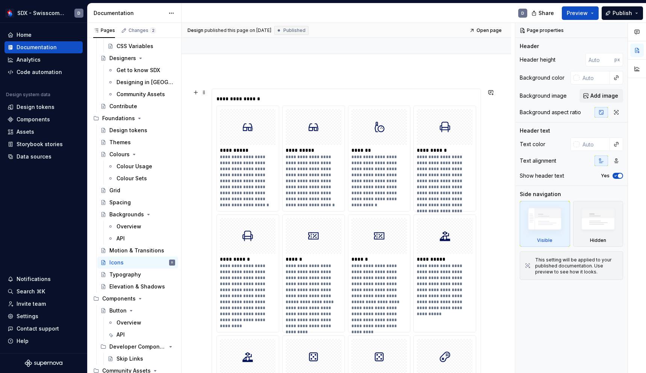
scroll to position [59, 0]
click at [298, 185] on div "**********" at bounding box center [314, 177] width 57 height 48
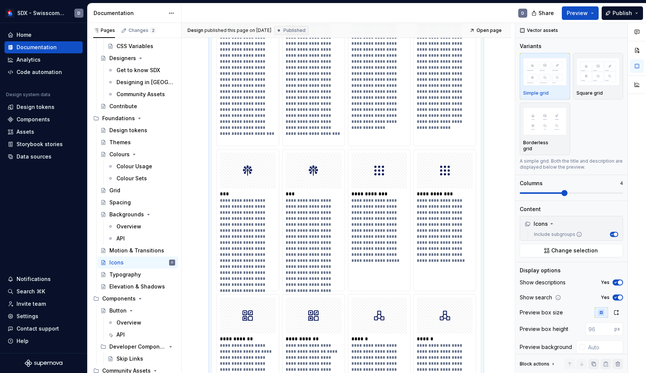
scroll to position [1238, 0]
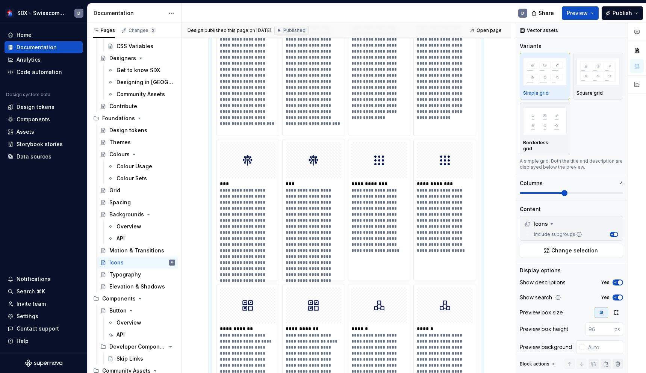
click at [322, 200] on div "**********" at bounding box center [314, 233] width 57 height 90
click at [289, 182] on div "***" at bounding box center [314, 184] width 57 height 8
click at [389, 161] on div at bounding box center [380, 161] width 56 height 36
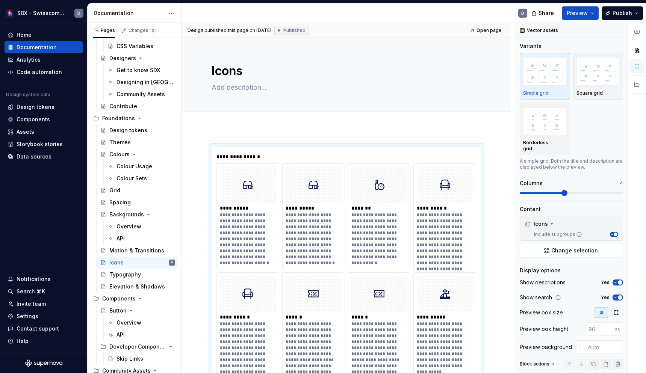
scroll to position [-1, 0]
type textarea "*"
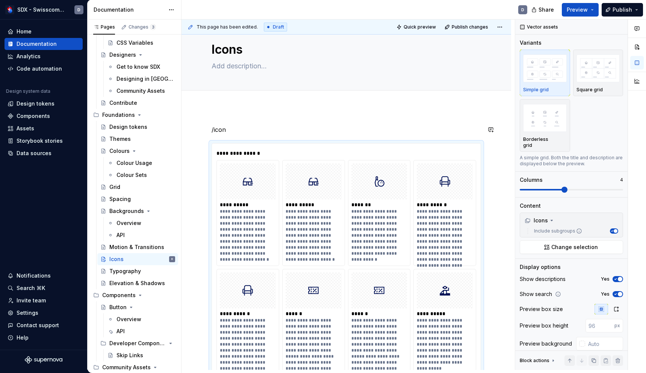
click at [386, 213] on div "**********" at bounding box center [380, 230] width 57 height 42
click at [370, 222] on div "**********" at bounding box center [380, 230] width 57 height 42
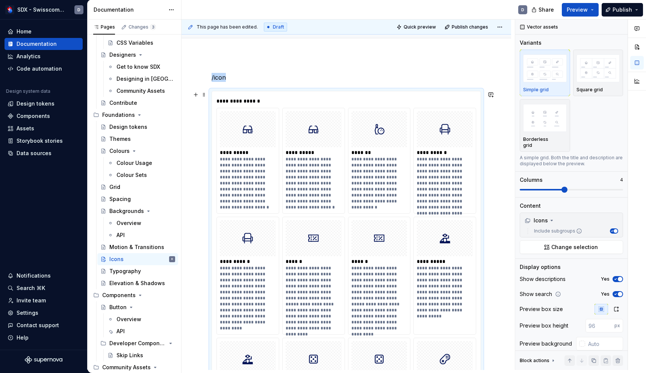
scroll to position [96, 0]
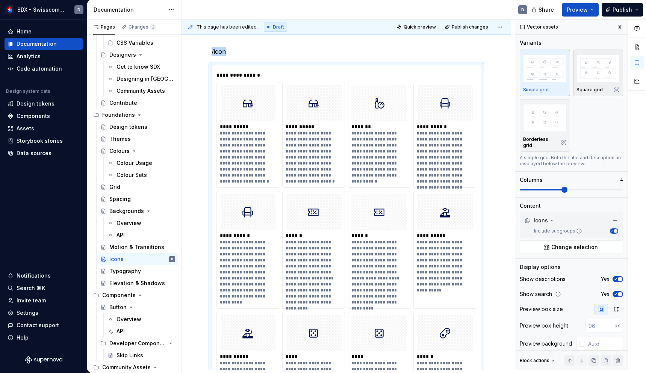
click at [602, 84] on div "Square grid" at bounding box center [599, 73] width 44 height 40
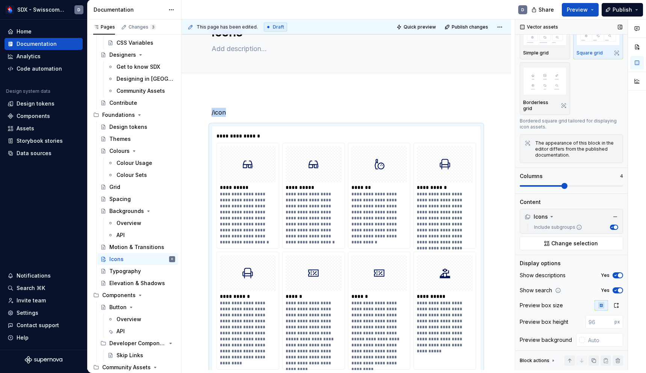
scroll to position [36, 0]
click at [616, 276] on icon "button" at bounding box center [616, 276] width 2 height 1
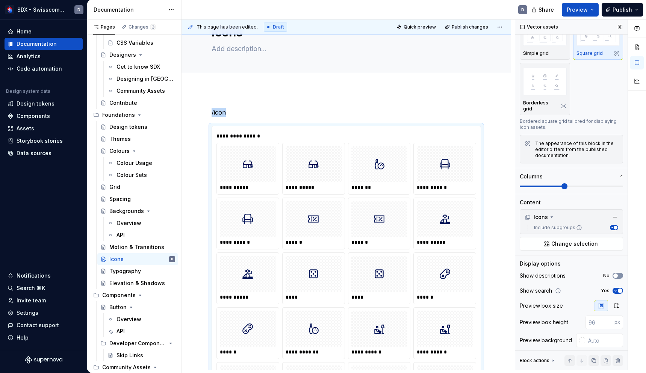
scroll to position [142, 0]
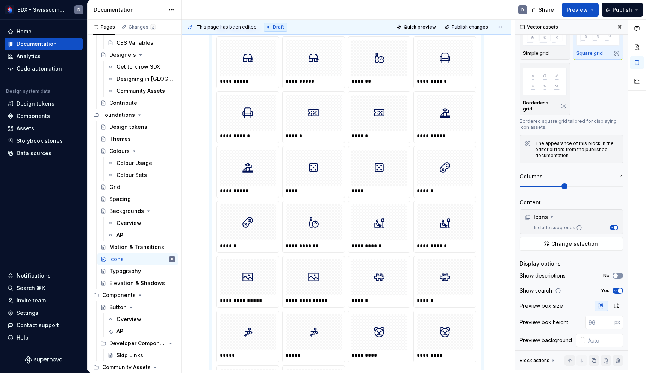
click at [616, 274] on span "button" at bounding box center [616, 276] width 5 height 5
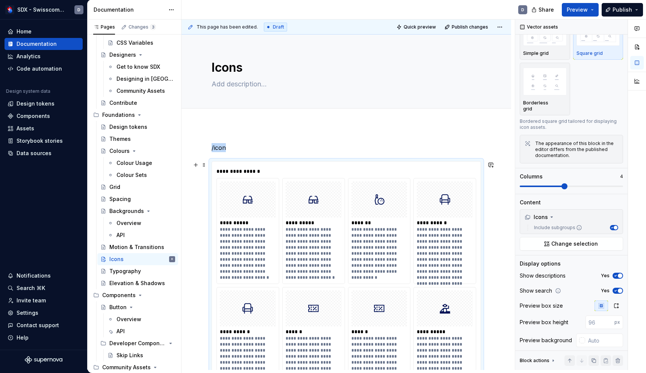
scroll to position [0, 0]
click at [425, 28] on span "Quick preview" at bounding box center [420, 27] width 32 height 6
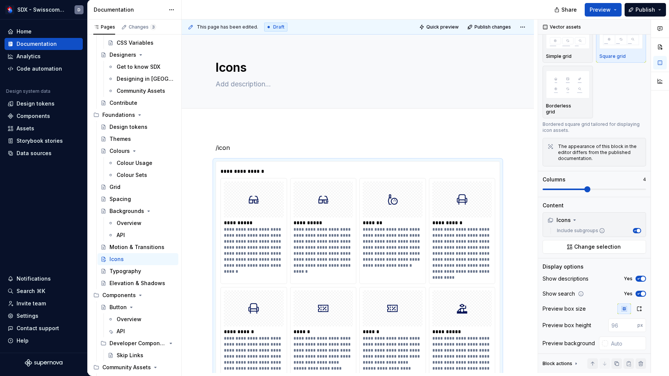
type textarea "*"
